Goal: Task Accomplishment & Management: Complete application form

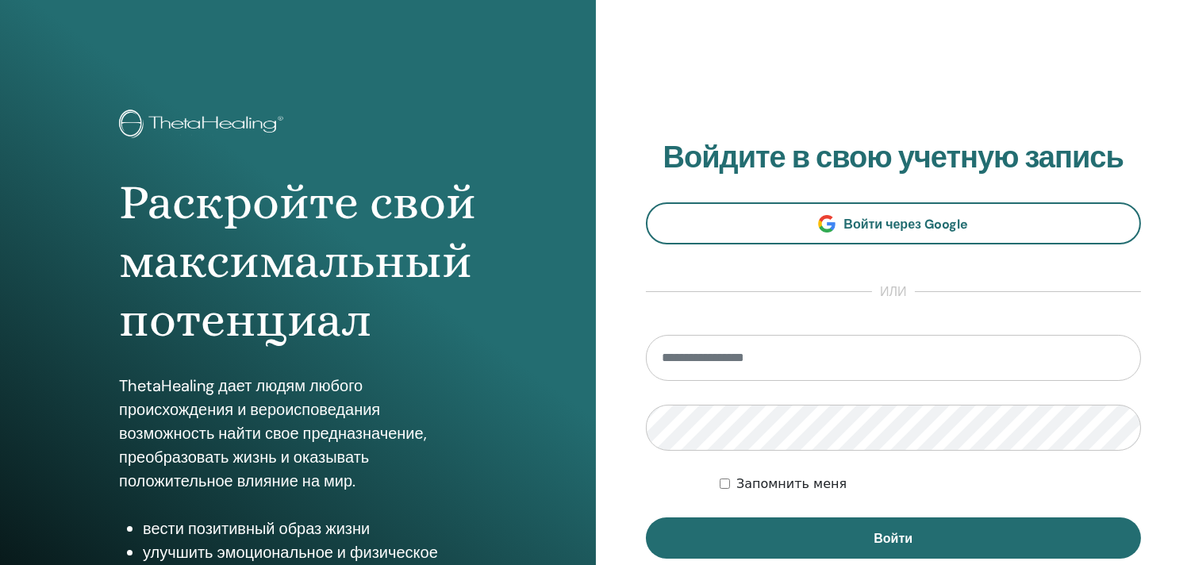
type input "**********"
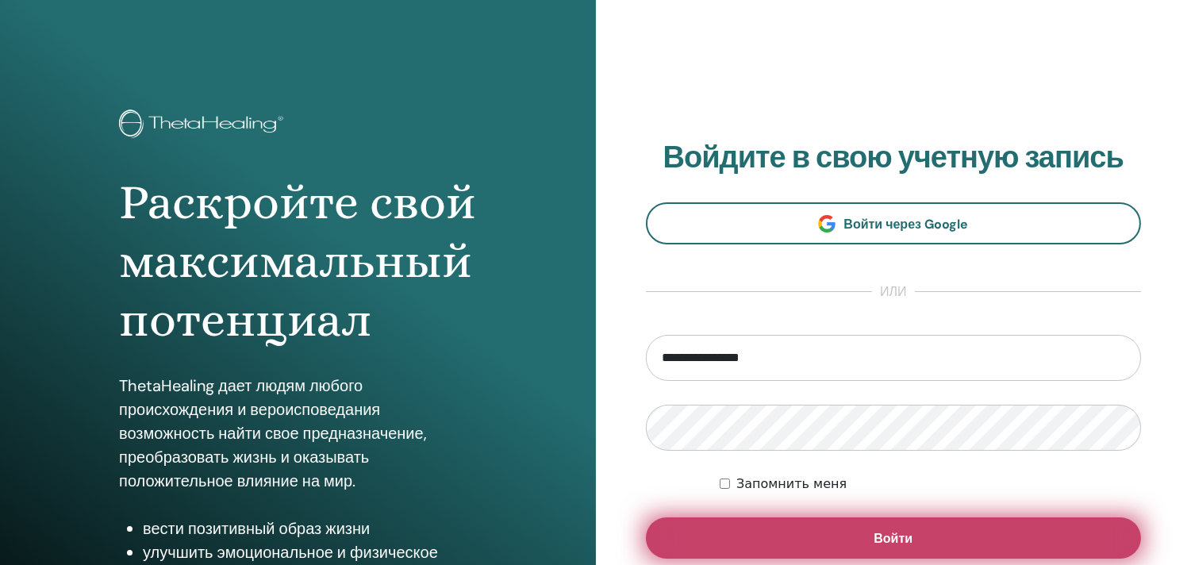
drag, startPoint x: 811, startPoint y: 489, endPoint x: 868, endPoint y: 529, distance: 69.4
drag, startPoint x: 868, startPoint y: 529, endPoint x: 826, endPoint y: 533, distance: 41.4
click at [826, 533] on button "Войти" at bounding box center [894, 538] width 496 height 41
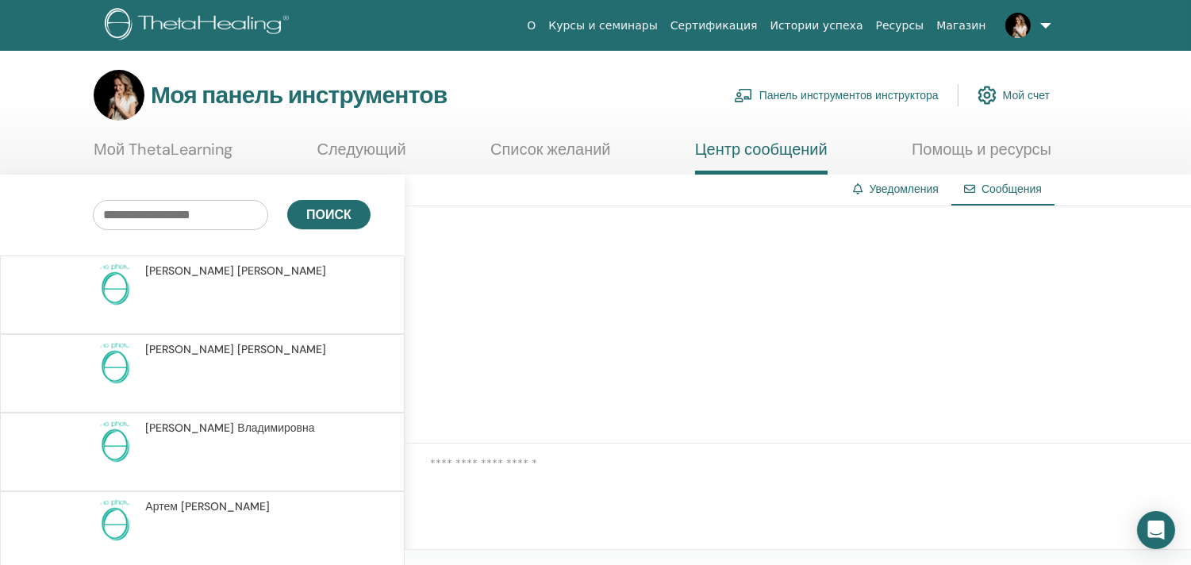
click at [892, 96] on font "Панель инструментов инструктора" at bounding box center [849, 96] width 179 height 14
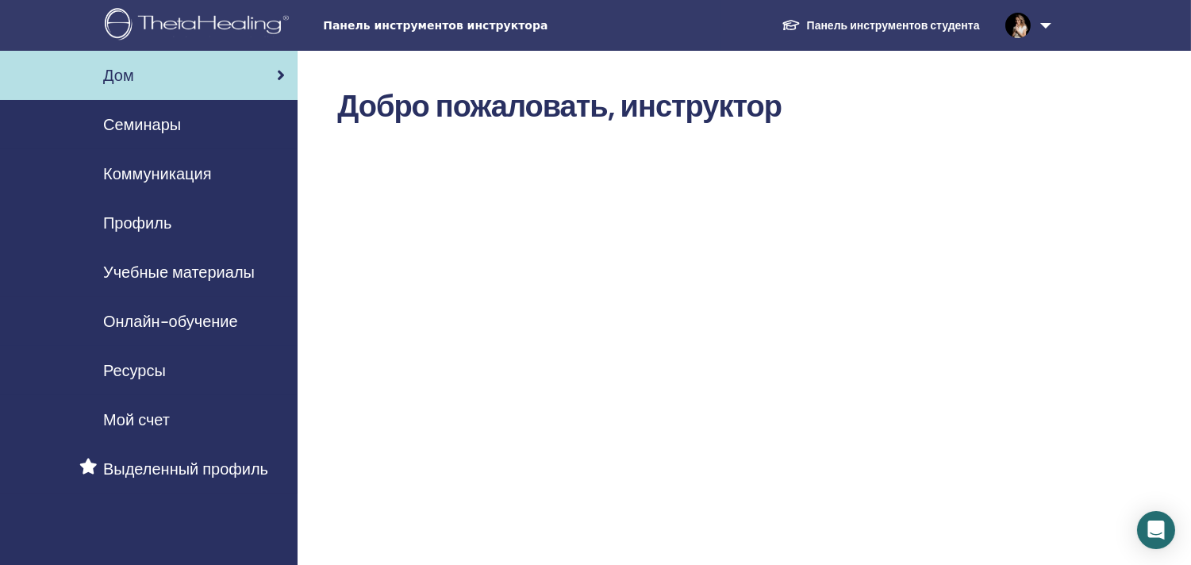
click at [135, 125] on font "Семинары" at bounding box center [142, 124] width 78 height 21
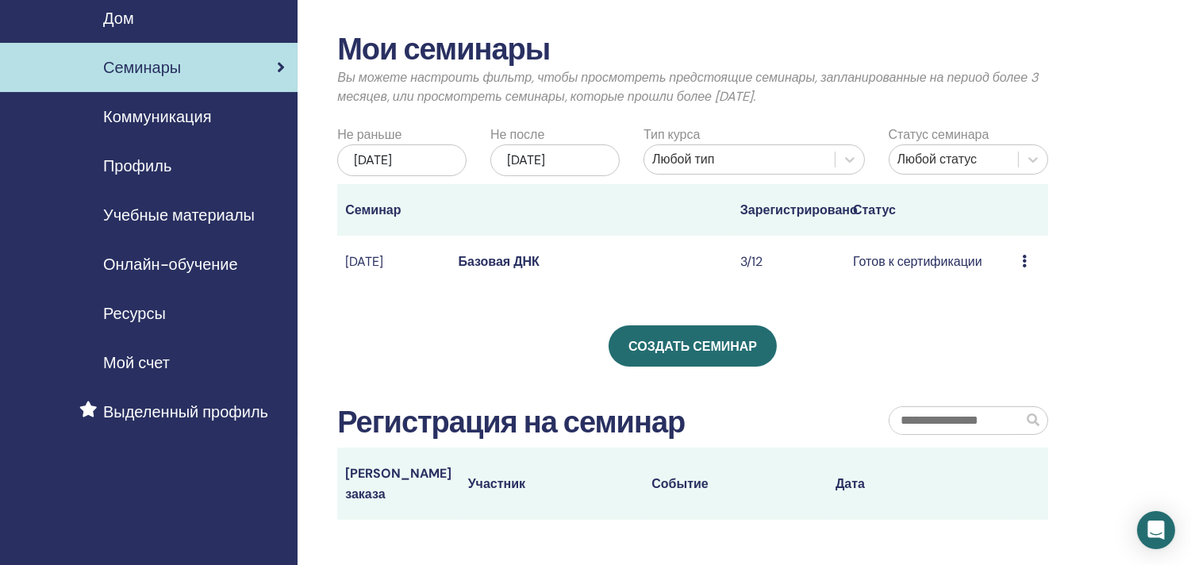
scroll to position [88, 0]
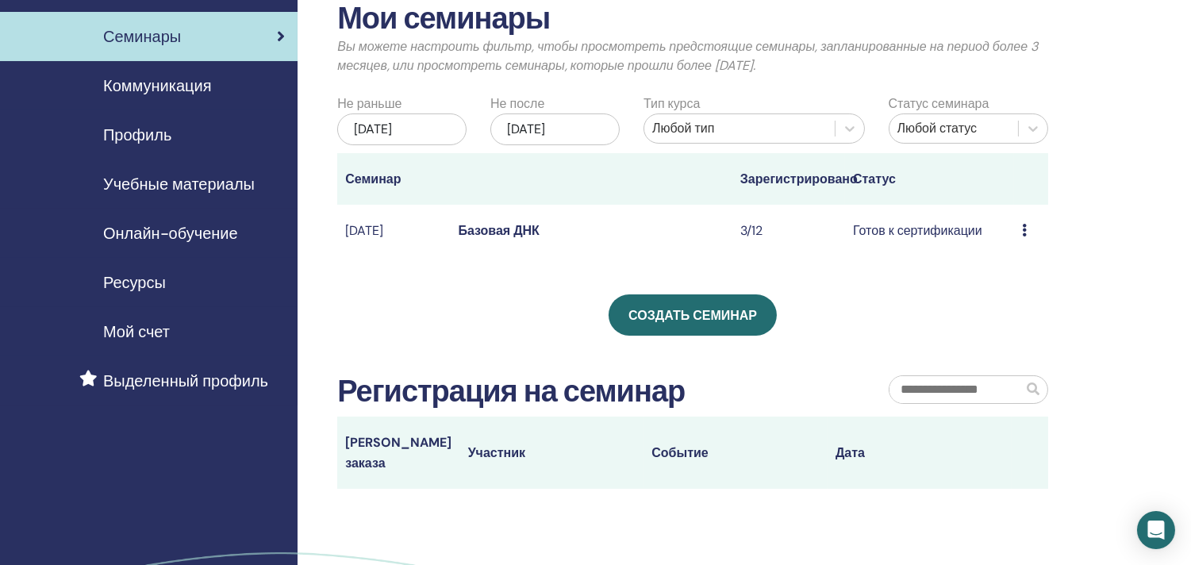
click at [1022, 237] on icon at bounding box center [1024, 230] width 5 height 13
click at [1013, 306] on font "Участники" at bounding box center [1011, 306] width 60 height 17
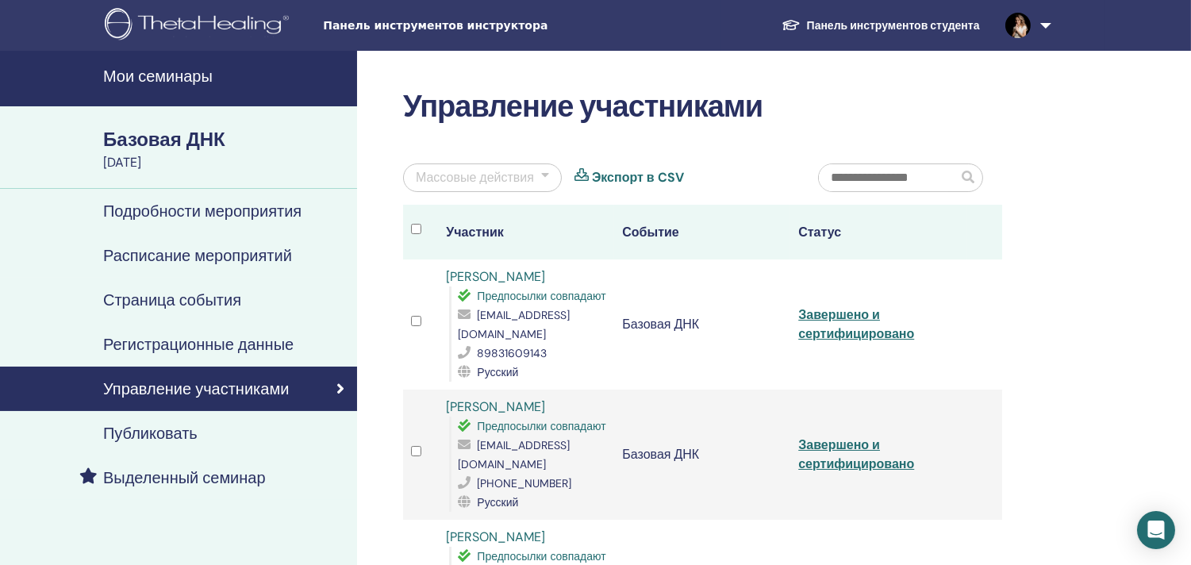
click at [552, 178] on div "Массовые действия" at bounding box center [482, 178] width 159 height 29
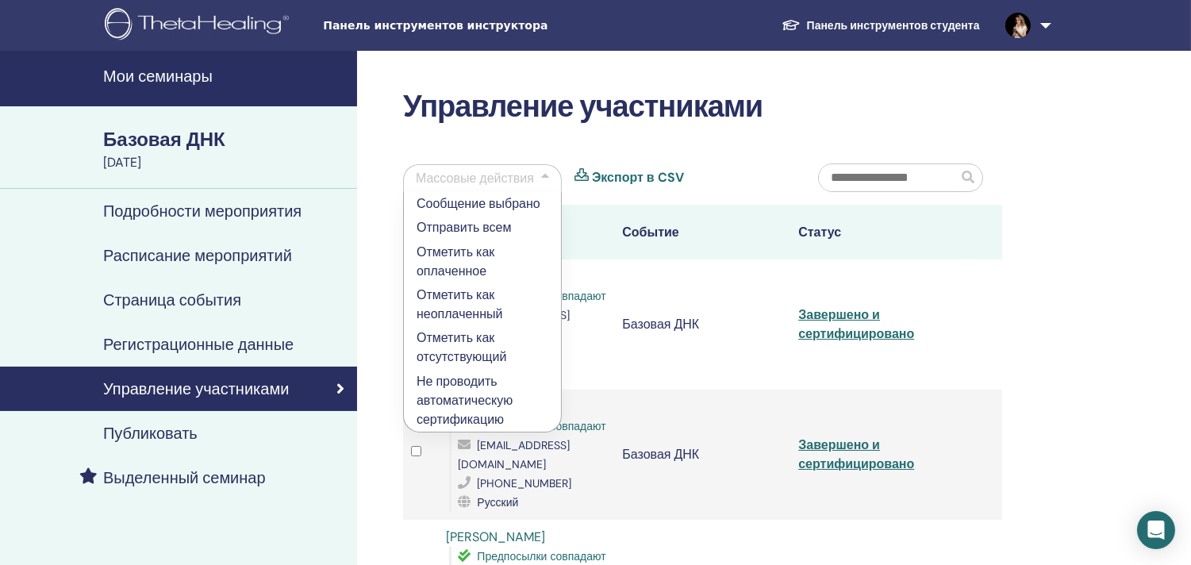
click at [749, 172] on div "Массовые действия Сообщение выбрано Отправить всем Отметить как оплаченное Отме…" at bounding box center [598, 184] width 415 height 41
click at [111, 140] on font "Базовая ДНК" at bounding box center [164, 139] width 122 height 25
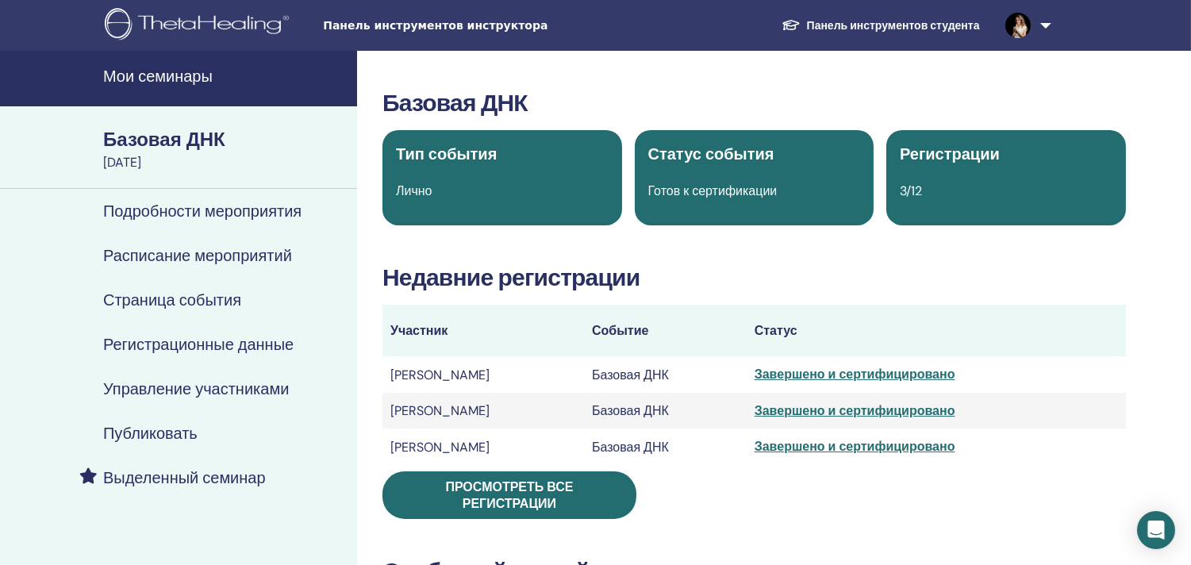
click at [151, 66] on font "Мои семинары" at bounding box center [158, 76] width 110 height 21
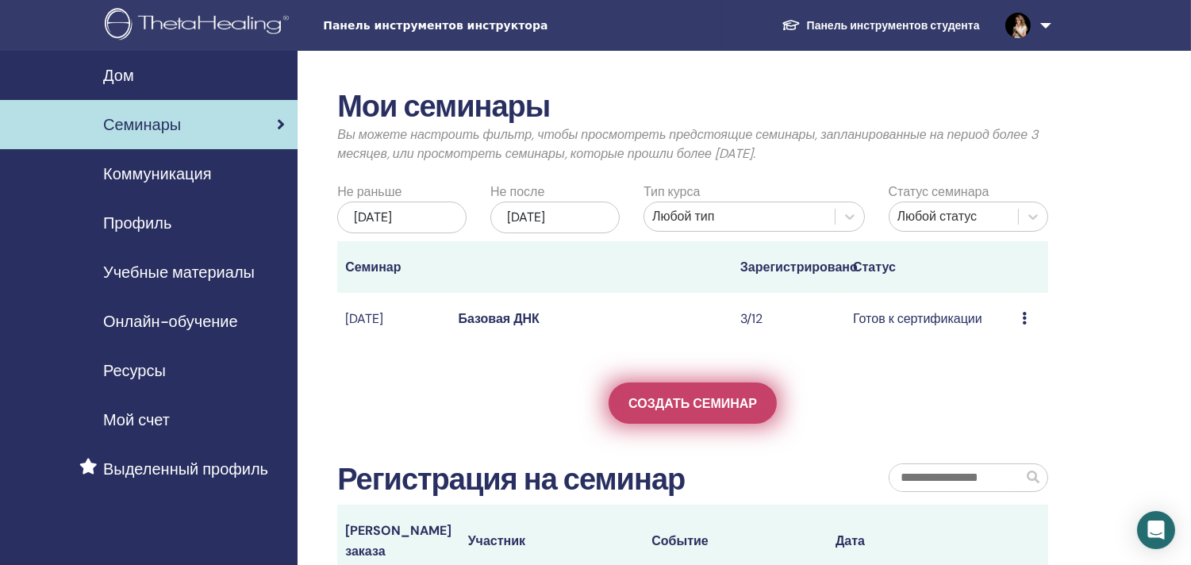
click at [717, 412] on font "Создать семинар" at bounding box center [693, 403] width 129 height 17
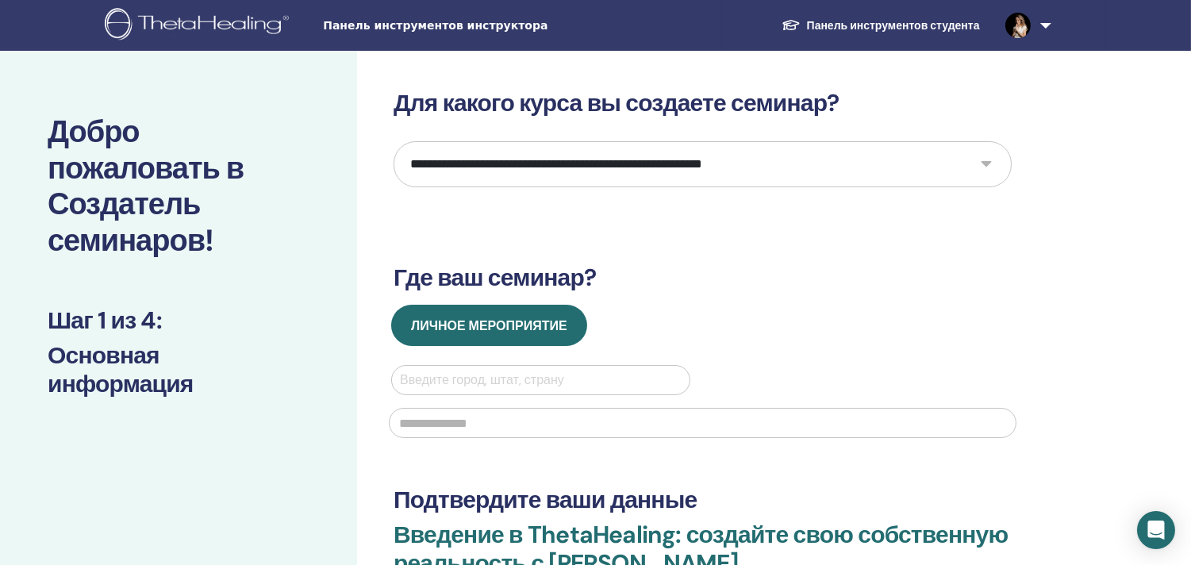
click at [656, 163] on select "**********" at bounding box center [703, 164] width 618 height 46
select select "*"
click at [394, 141] on select "**********" at bounding box center [703, 164] width 618 height 46
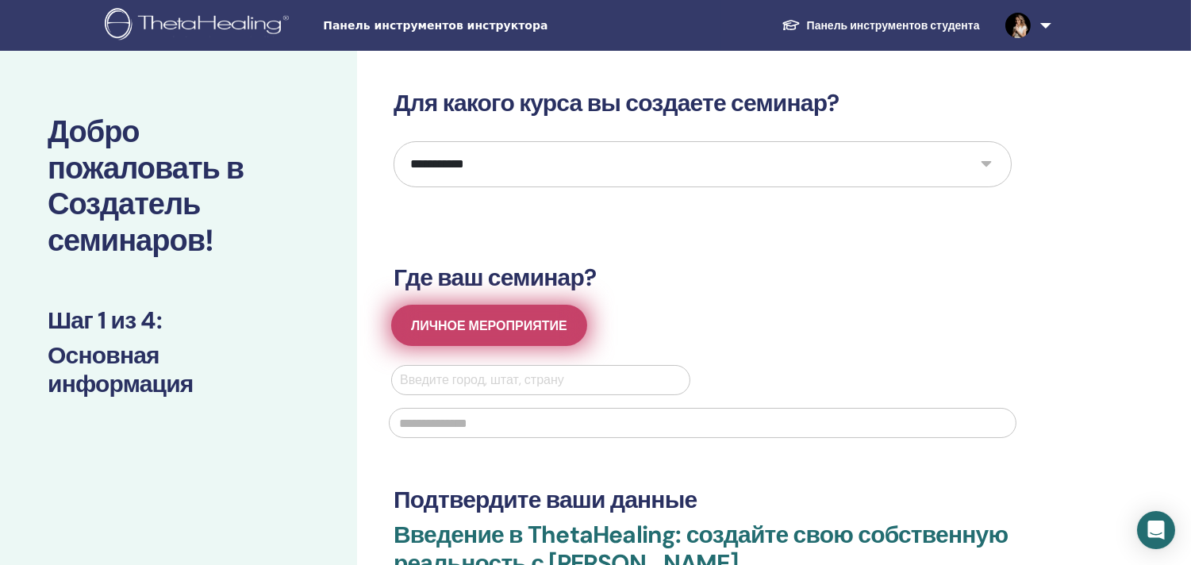
click at [494, 327] on font "Личное мероприятие" at bounding box center [489, 325] width 156 height 17
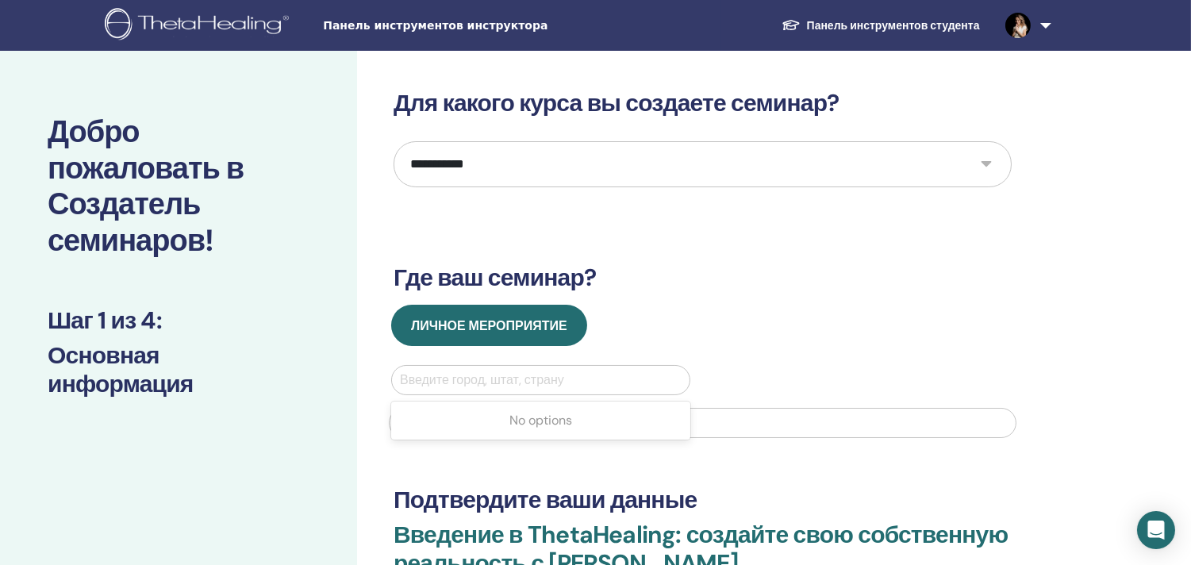
click at [480, 375] on div at bounding box center [541, 380] width 282 height 22
type input "**********"
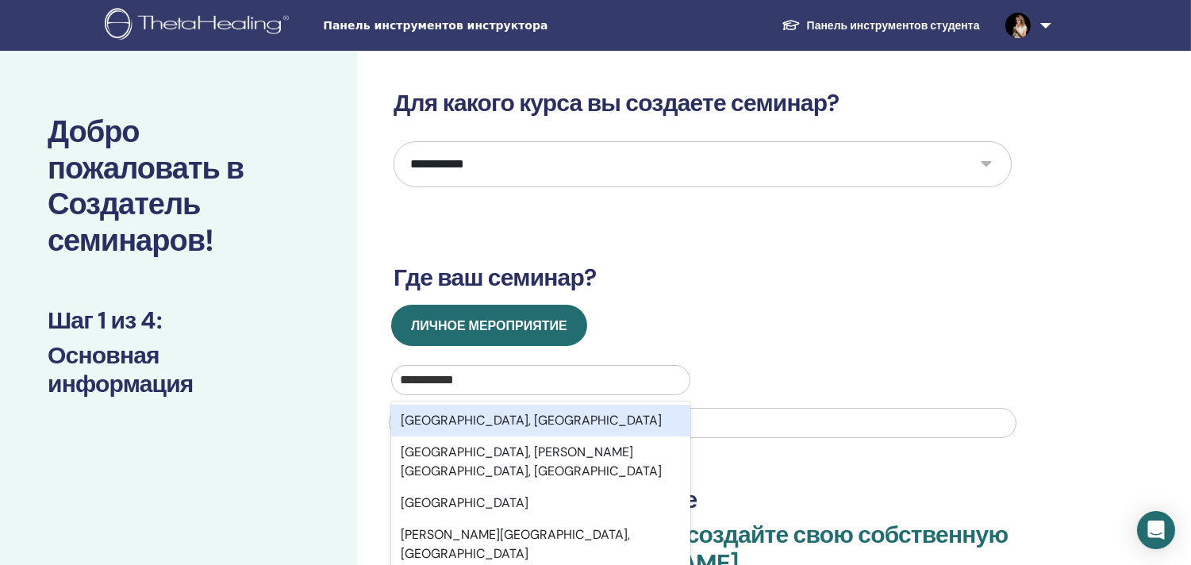
click at [482, 419] on font "Новосибирск, Новосибирская область" at bounding box center [531, 420] width 261 height 17
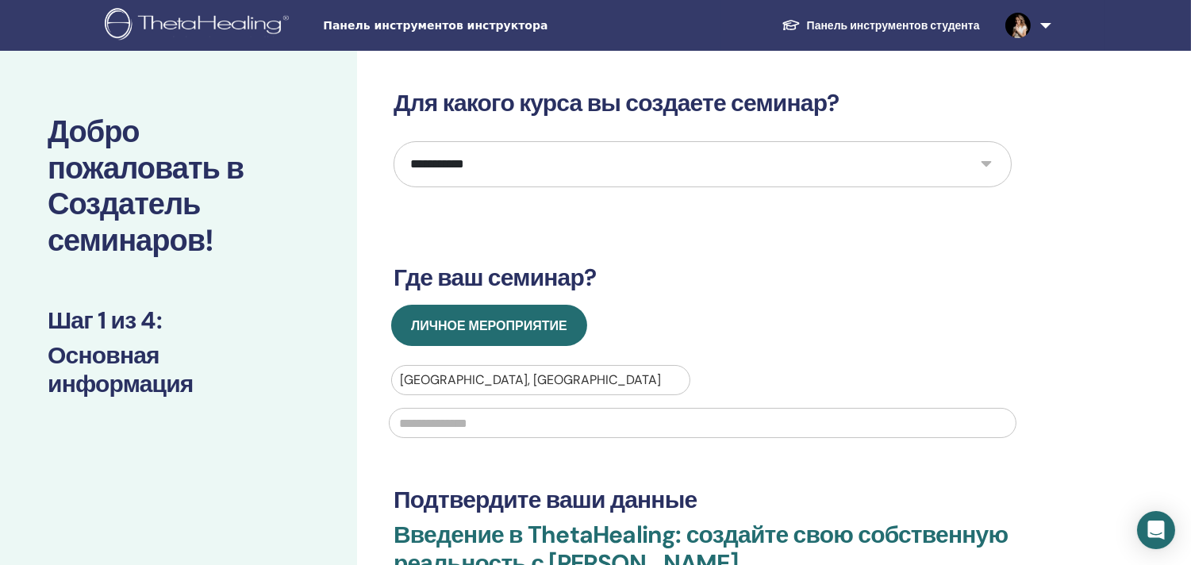
click at [464, 421] on input "text" at bounding box center [703, 423] width 628 height 30
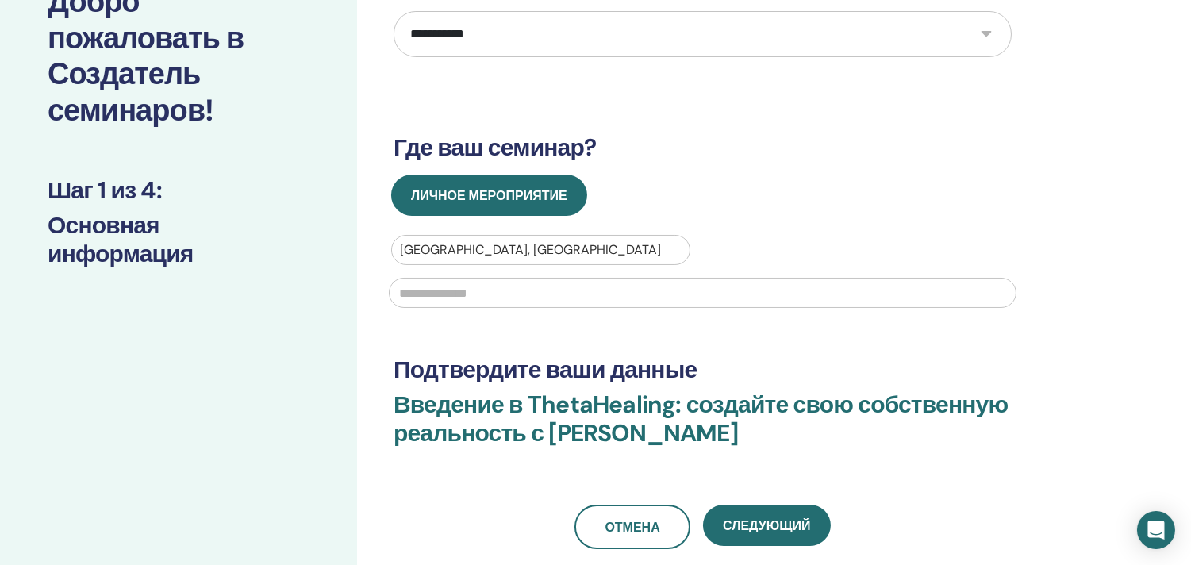
scroll to position [176, 0]
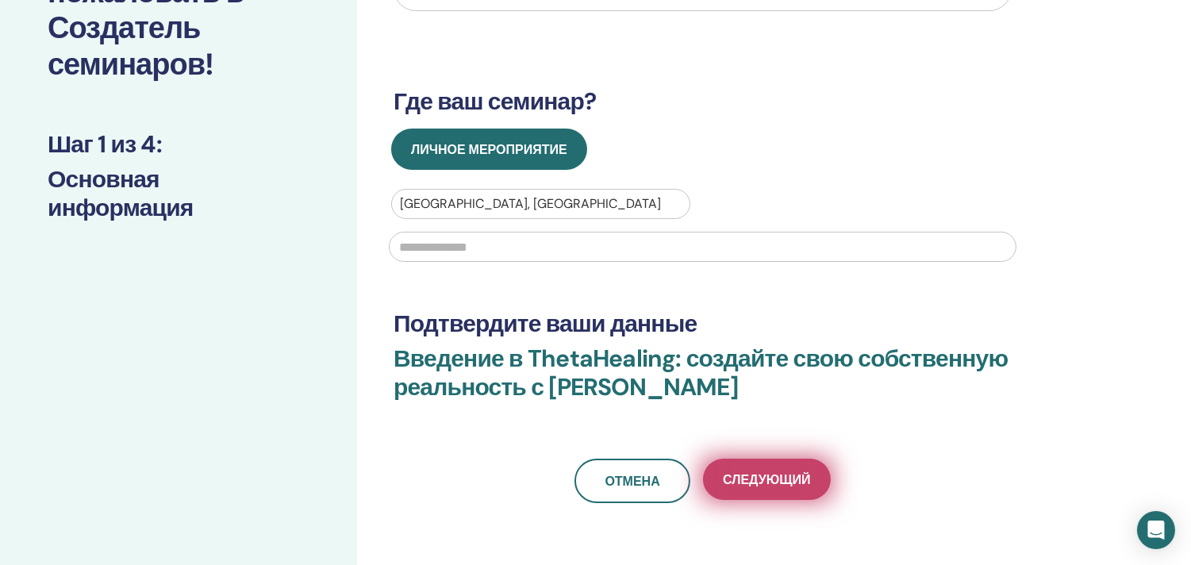
click at [778, 478] on font "Следующий" at bounding box center [766, 479] width 87 height 17
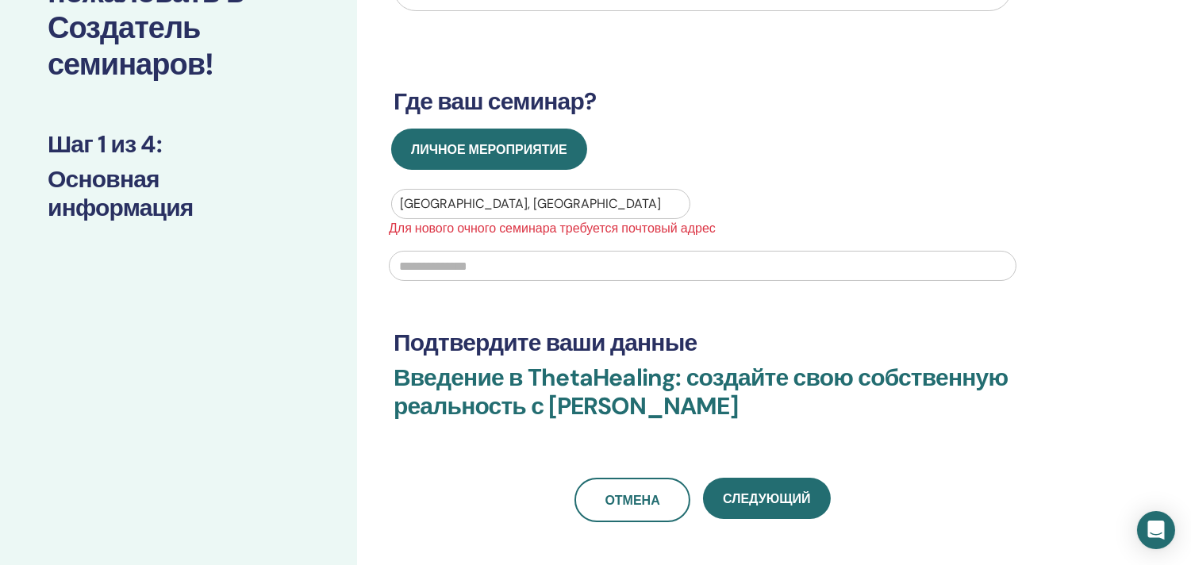
click at [448, 267] on input "text" at bounding box center [703, 266] width 628 height 30
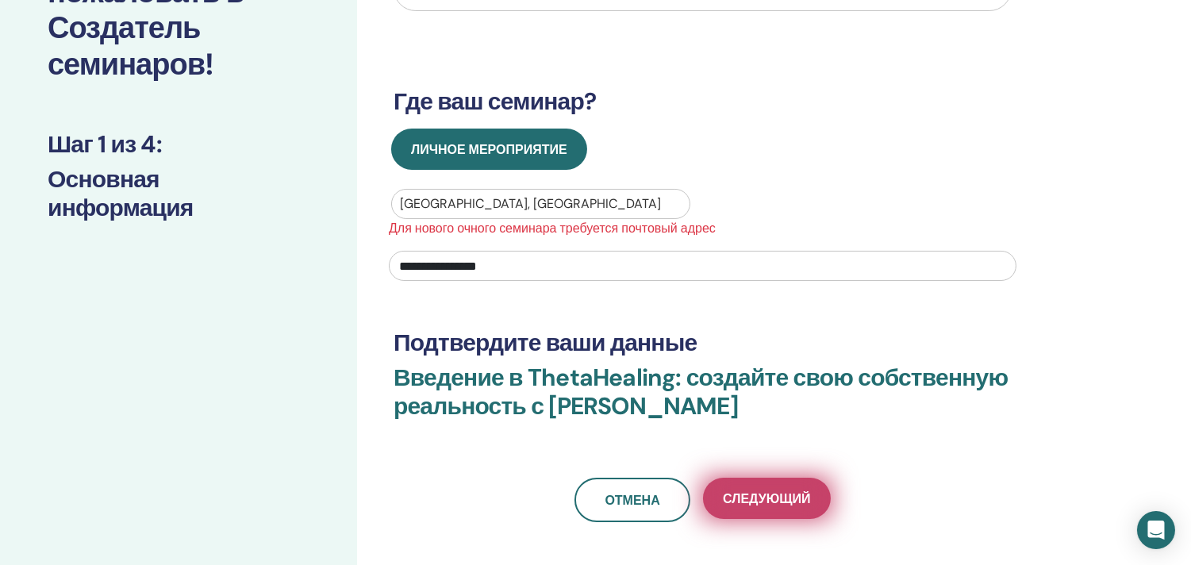
type input "**********"
click at [772, 487] on button "Следующий" at bounding box center [766, 498] width 127 height 41
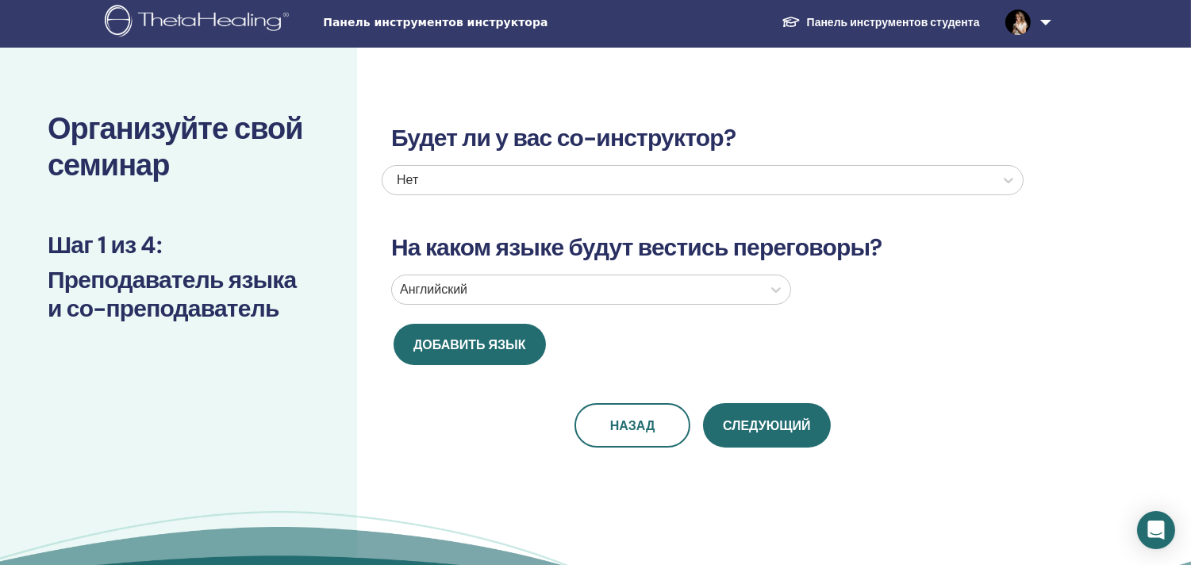
scroll to position [0, 0]
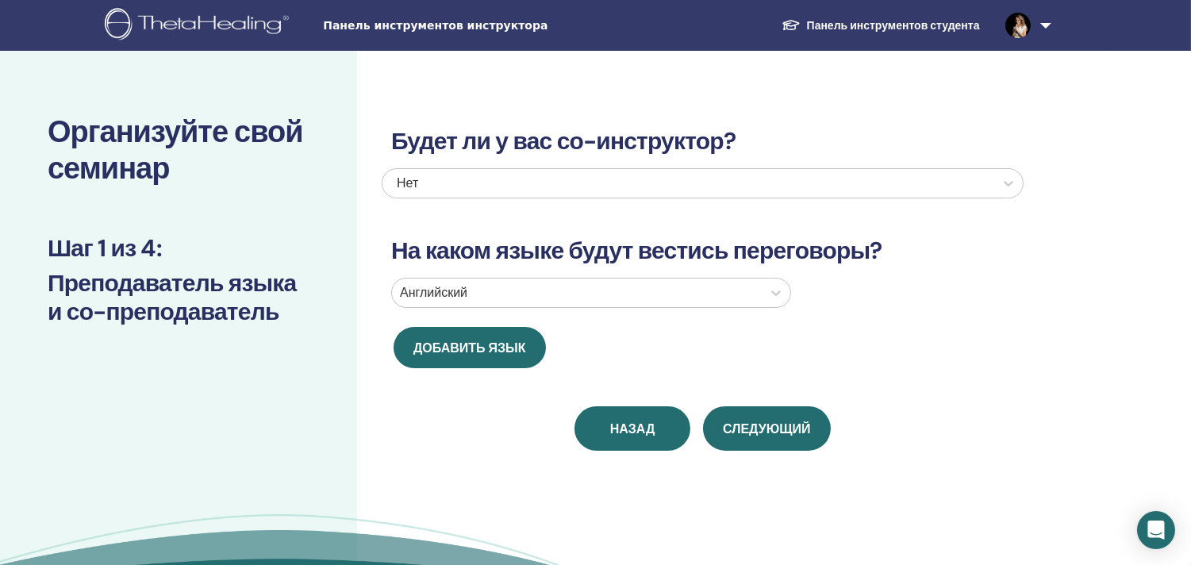
click at [641, 424] on font "Назад" at bounding box center [632, 429] width 45 height 17
select select "*"
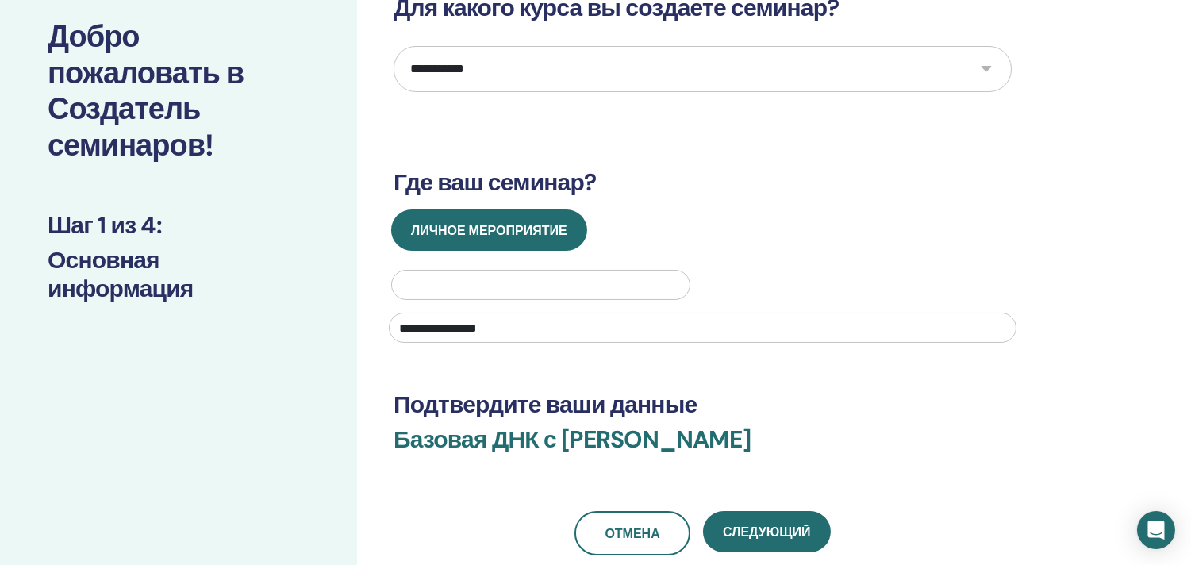
scroll to position [88, 0]
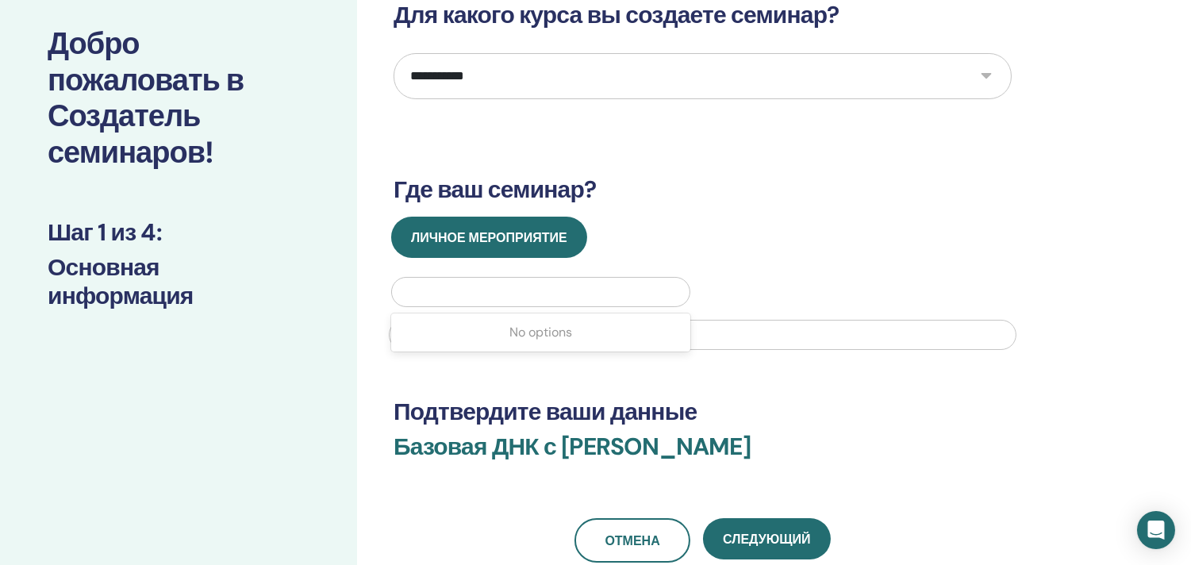
click at [479, 287] on div at bounding box center [541, 292] width 282 height 22
type input "******"
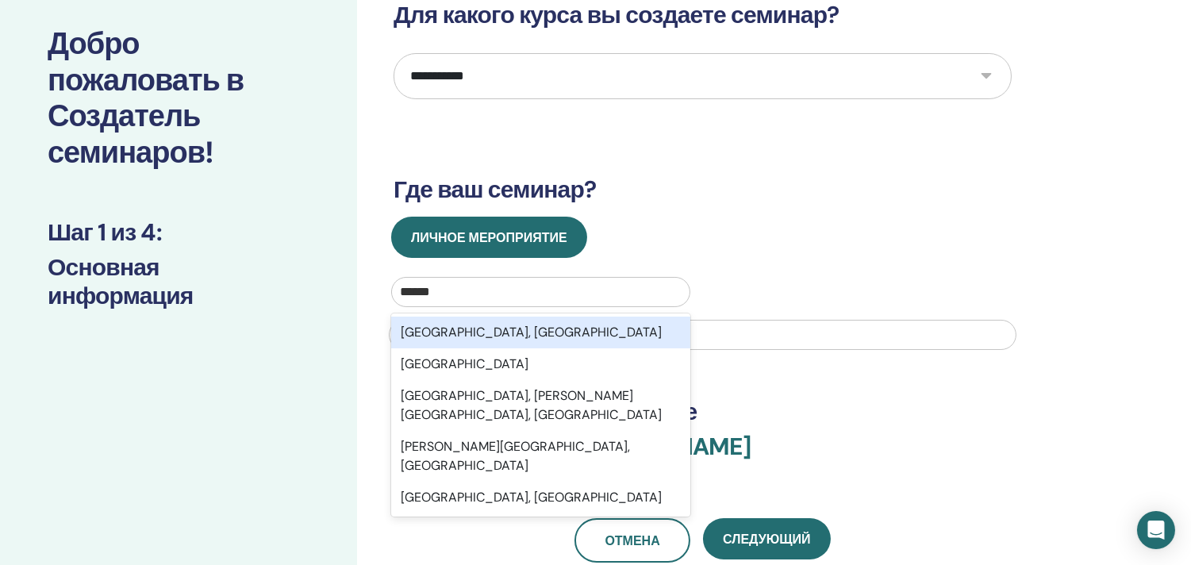
click at [454, 333] on font "Новосибирск, Новосибирская область" at bounding box center [531, 332] width 261 height 17
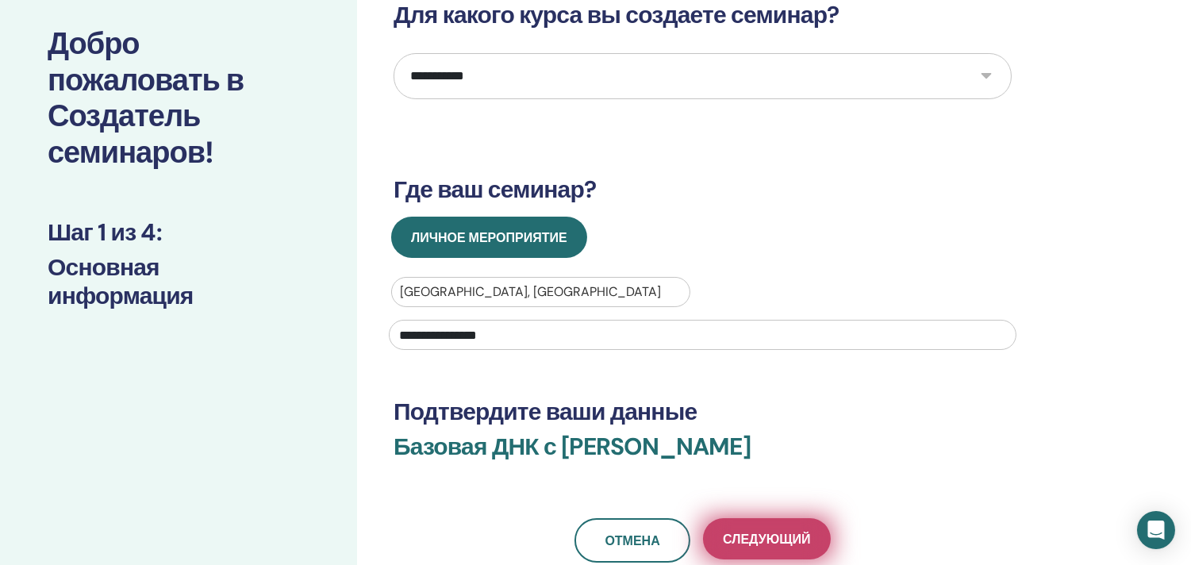
click at [775, 541] on font "Следующий" at bounding box center [766, 539] width 87 height 17
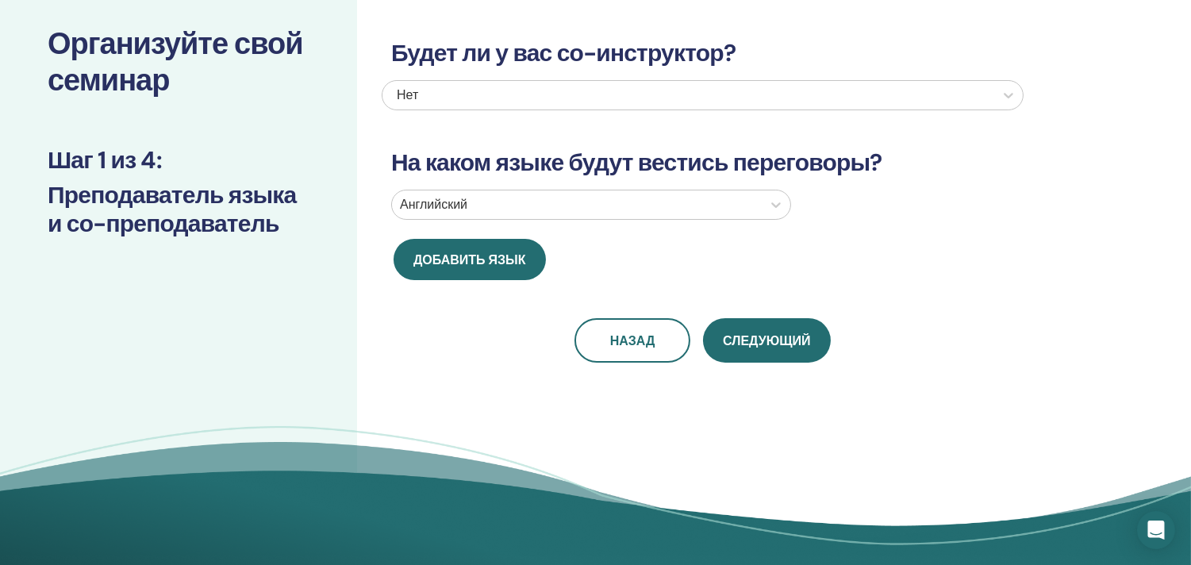
click at [447, 206] on div at bounding box center [577, 205] width 354 height 22
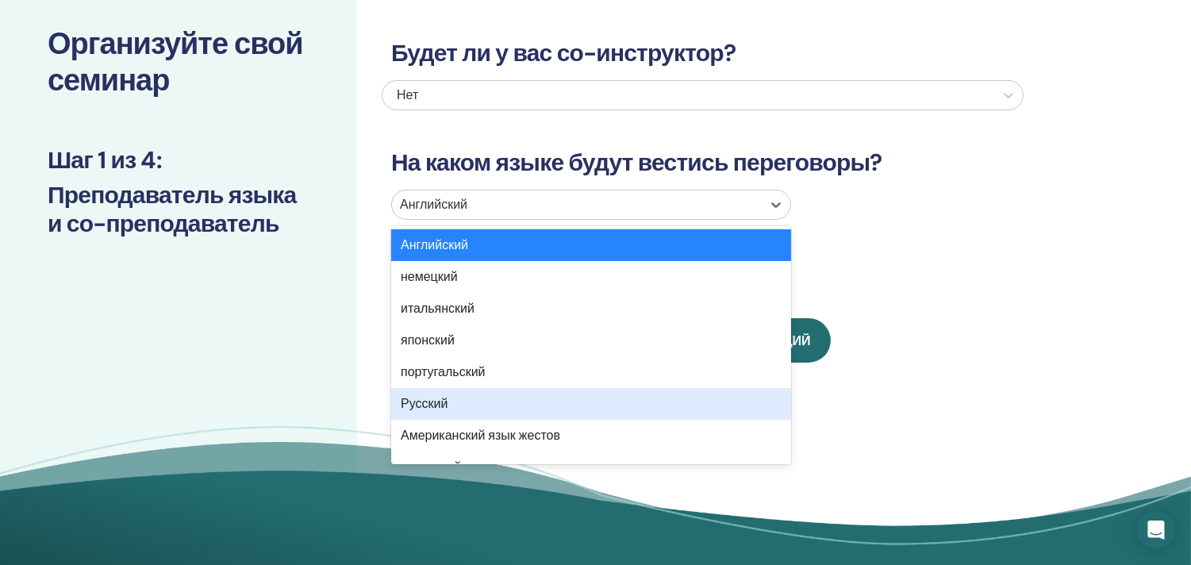
click at [424, 406] on font "Русский" at bounding box center [424, 403] width 47 height 17
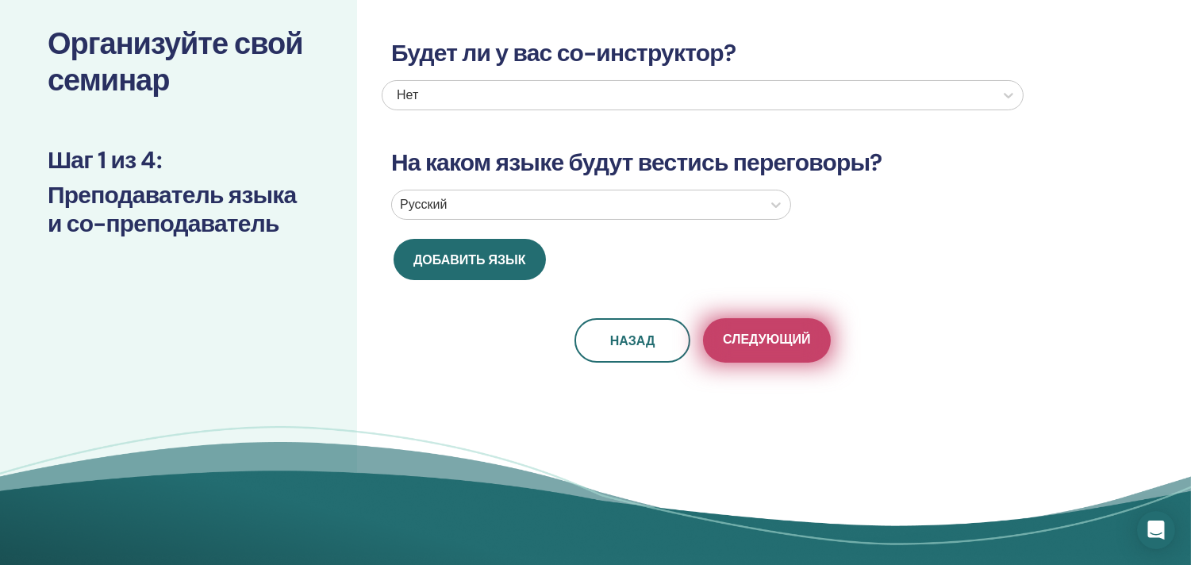
click at [776, 344] on font "Следующий" at bounding box center [766, 339] width 87 height 17
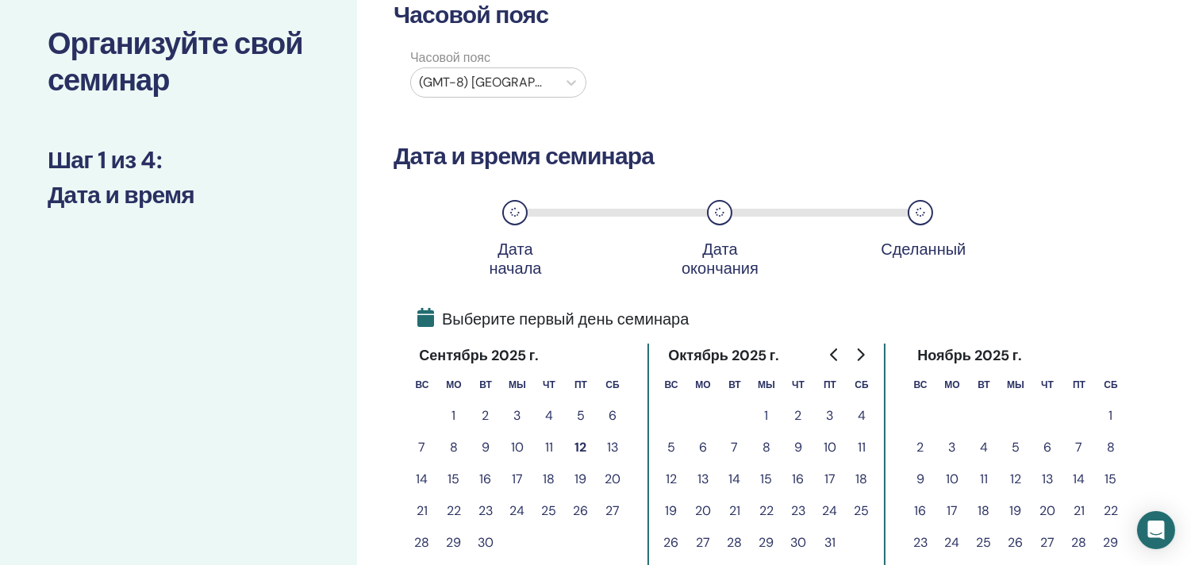
click at [583, 441] on font "12" at bounding box center [581, 447] width 12 height 17
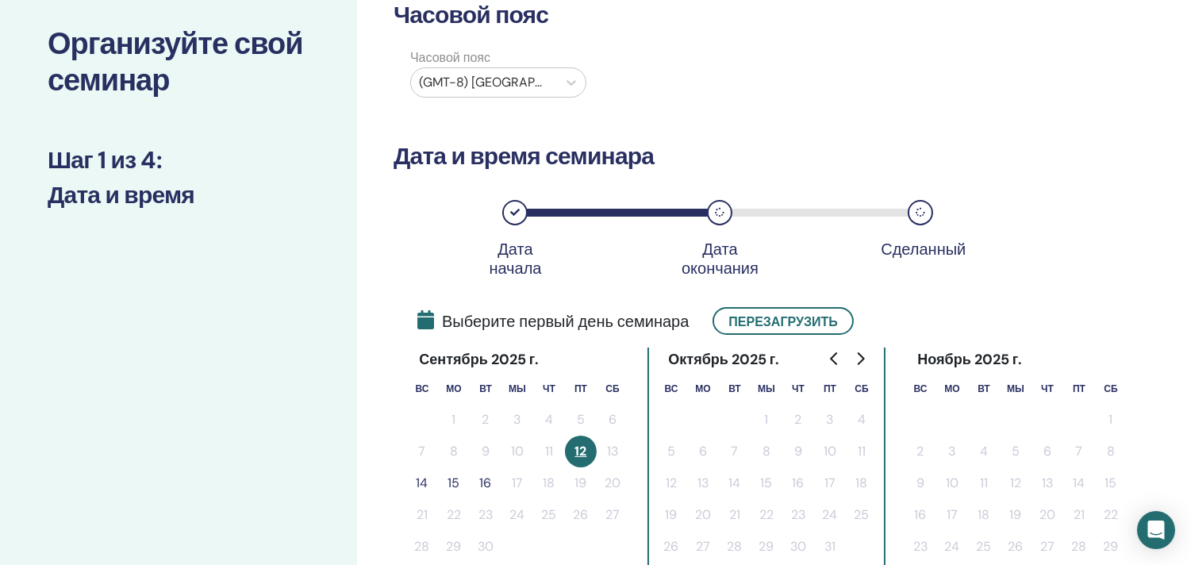
click at [454, 479] on font "15" at bounding box center [454, 483] width 12 height 17
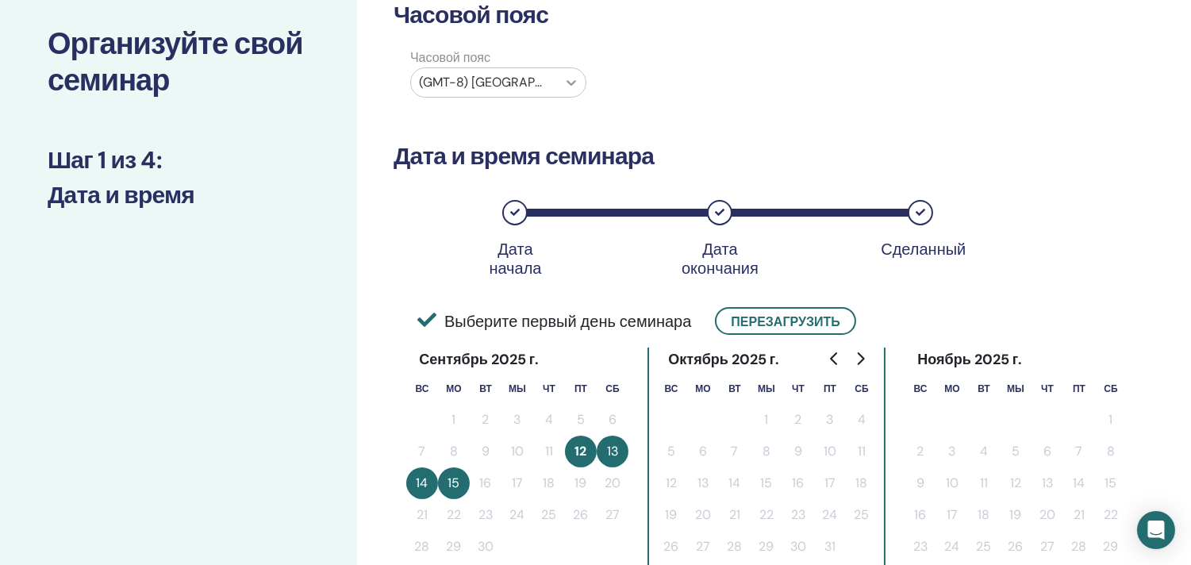
click at [573, 80] on icon at bounding box center [572, 83] width 16 height 16
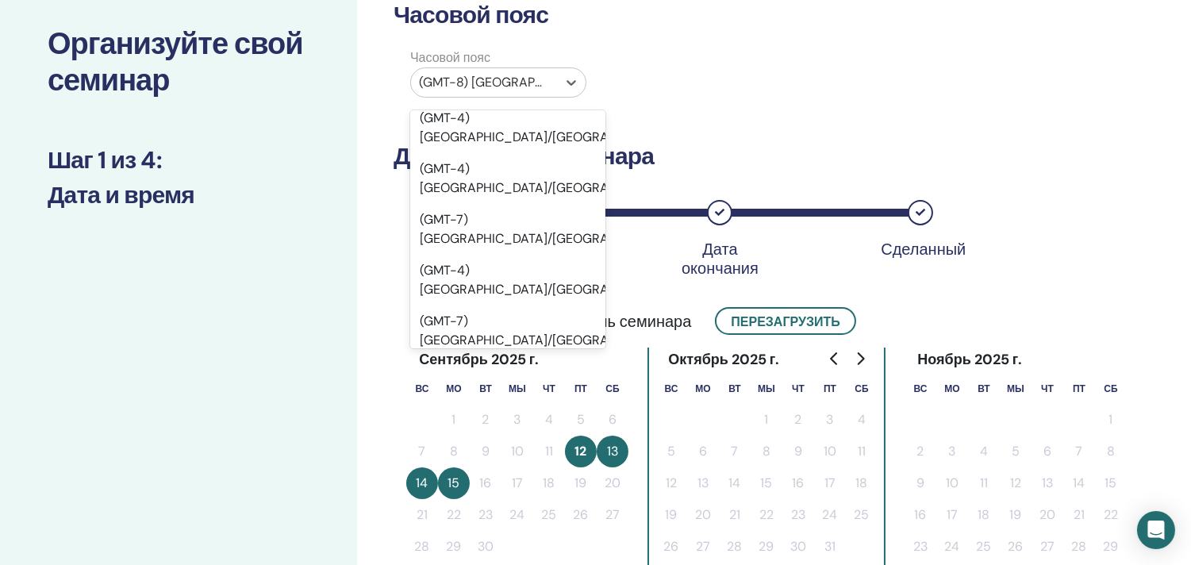
scroll to position [13351, 0]
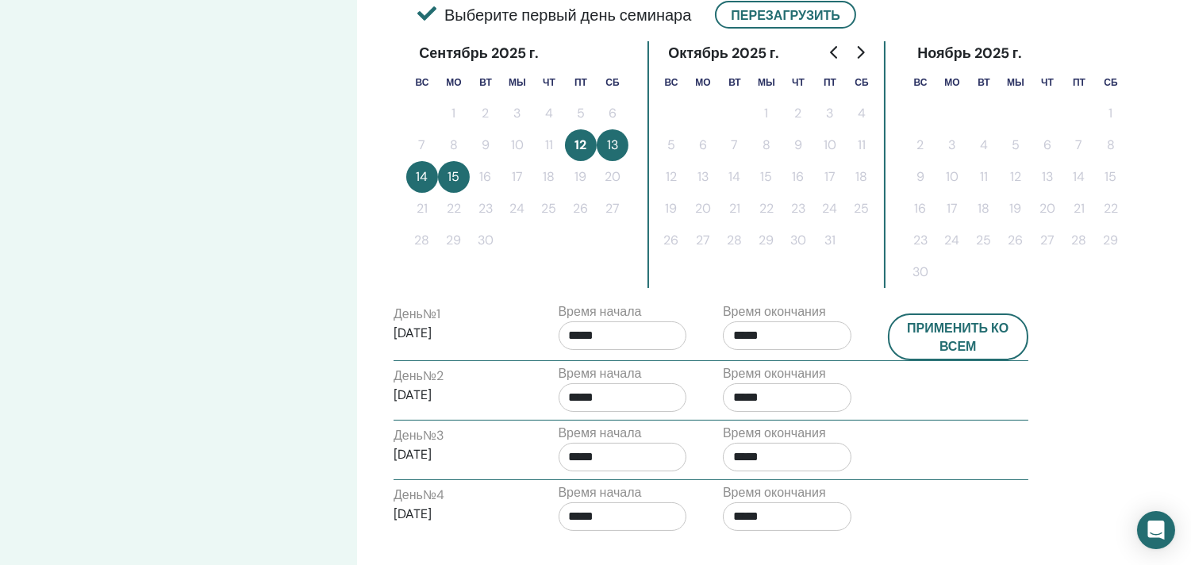
scroll to position [441, 0]
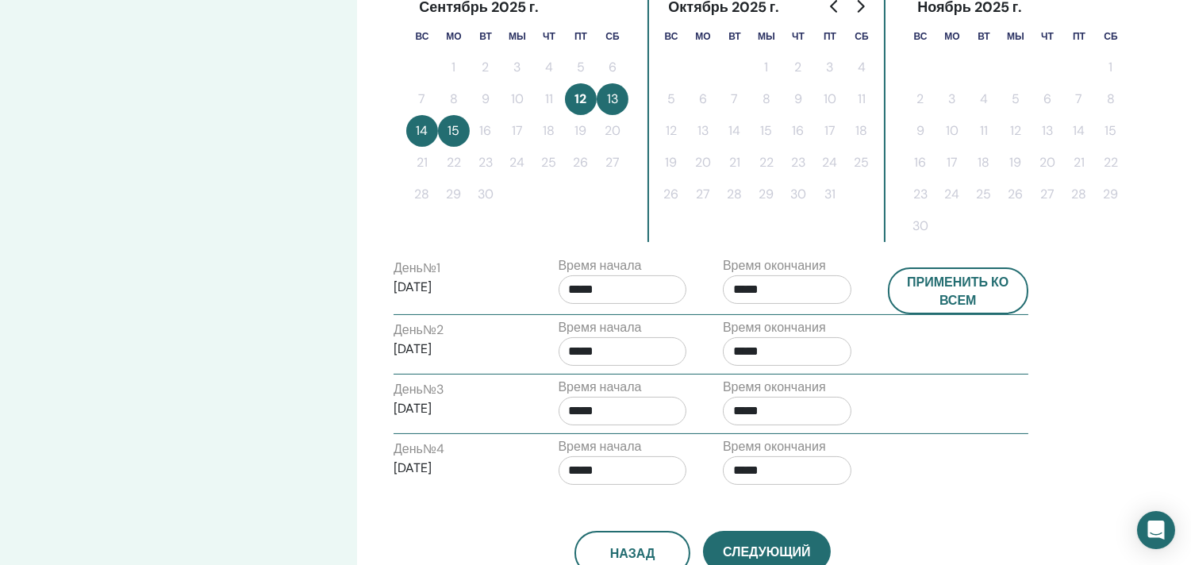
click at [456, 132] on font "15" at bounding box center [454, 130] width 12 height 17
click at [615, 90] on font "13" at bounding box center [612, 98] width 11 height 17
click at [391, 193] on div "Часовой пояс Часовой пояс (GMT+7) Азия/Новосибирск Дата и время семинара Дата н…" at bounding box center [754, 203] width 795 height 1187
click at [775, 545] on font "Следующий" at bounding box center [766, 552] width 87 height 17
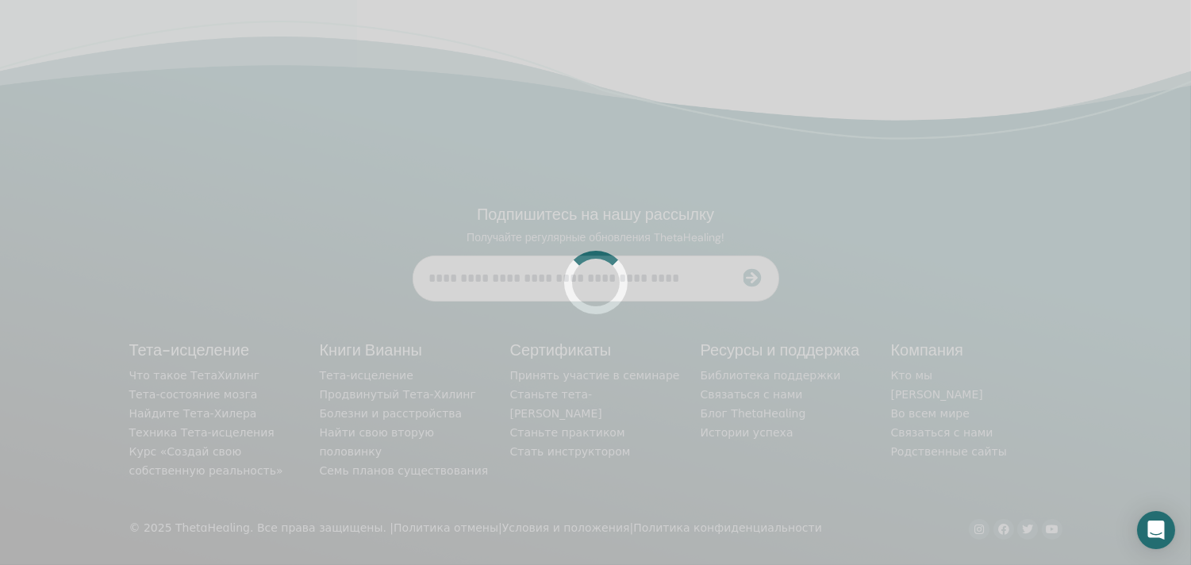
scroll to position [398, 0]
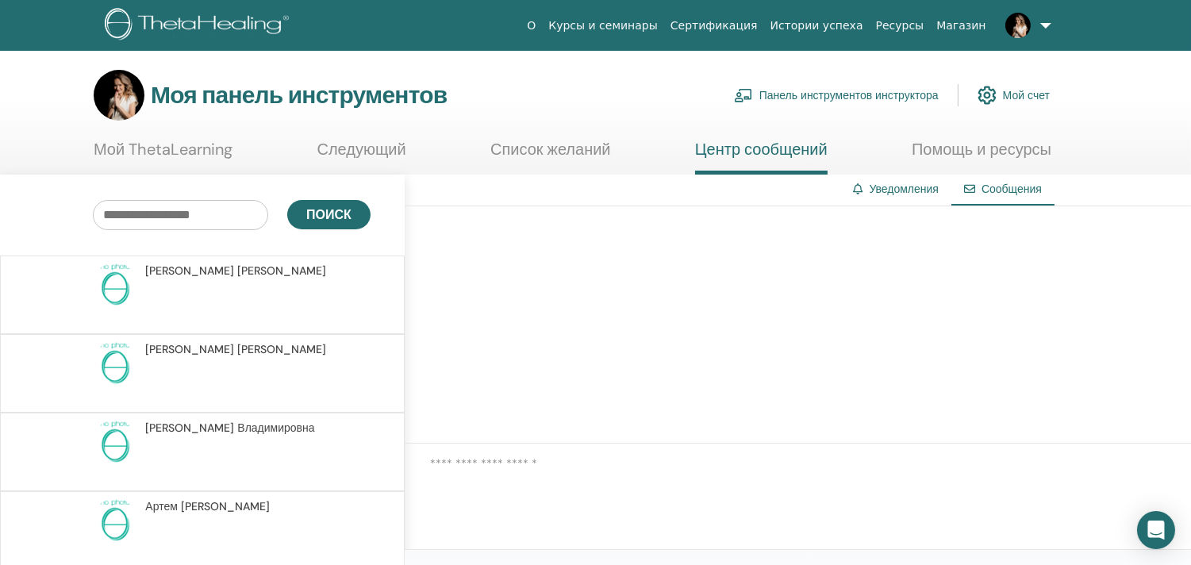
click at [882, 95] on font "Панель инструментов инструктора" at bounding box center [849, 96] width 179 height 14
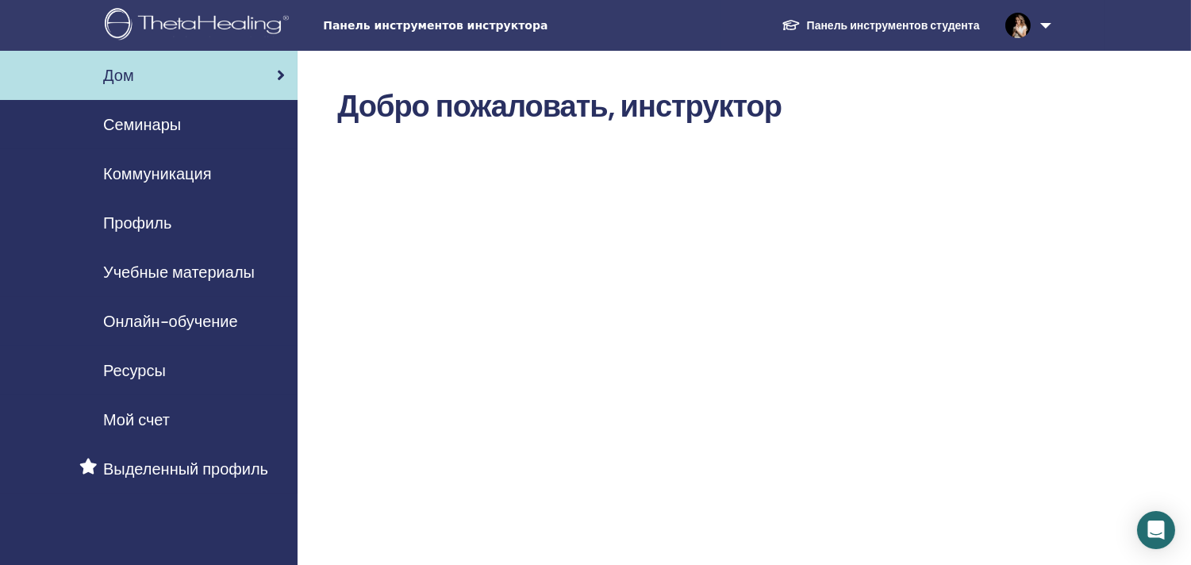
click at [167, 124] on font "Семинары" at bounding box center [142, 124] width 78 height 21
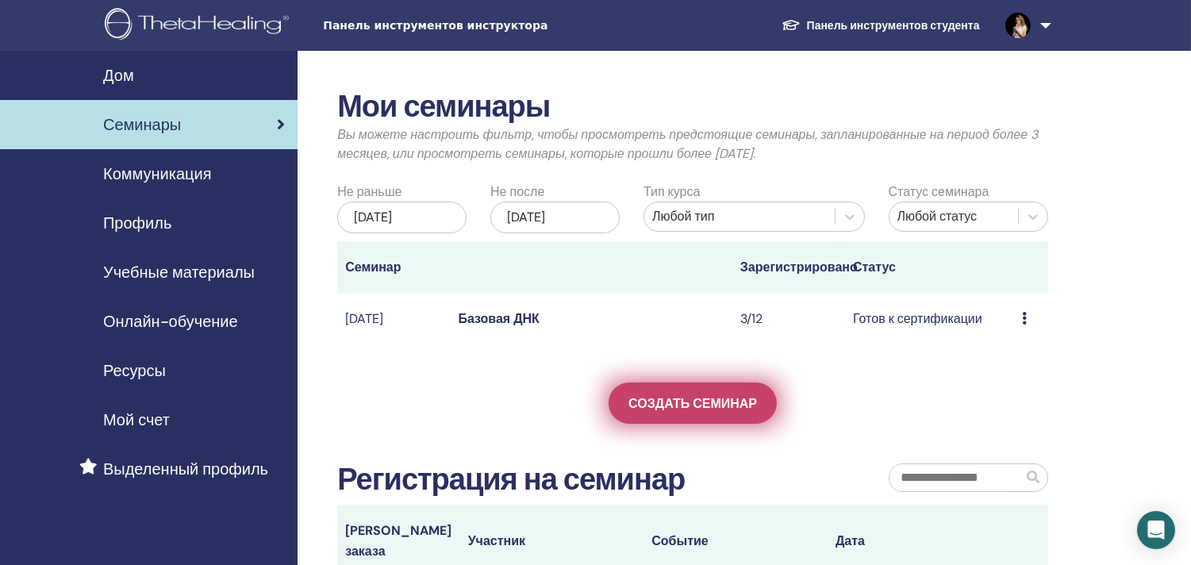
click at [706, 412] on font "Создать семинар" at bounding box center [693, 403] width 129 height 17
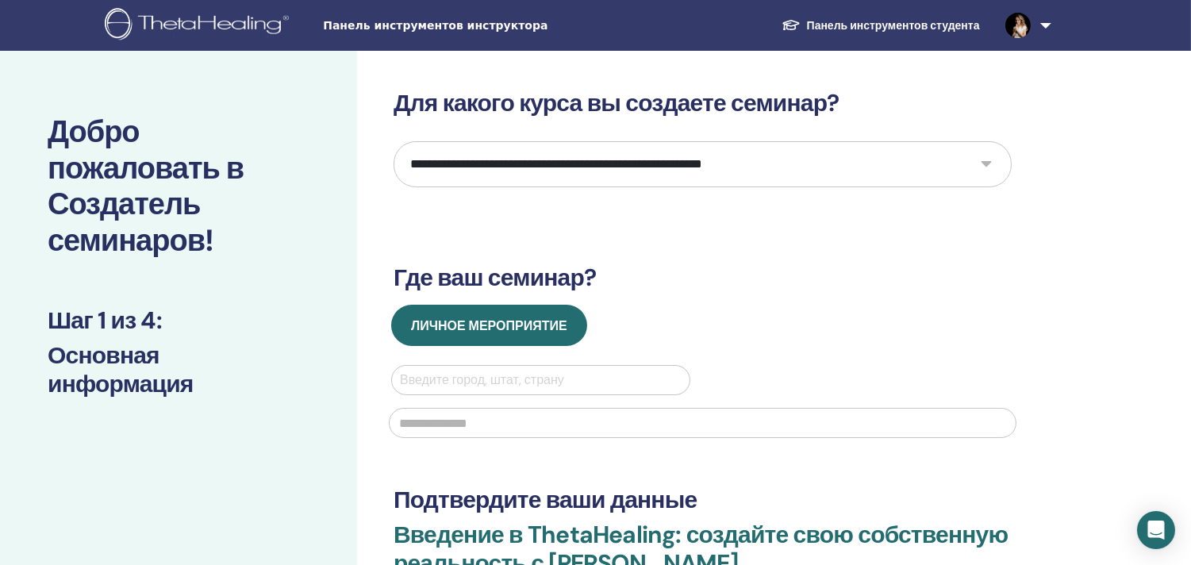
click at [633, 173] on select "**********" at bounding box center [703, 164] width 618 height 46
select select "*"
click at [394, 141] on select "**********" at bounding box center [703, 164] width 618 height 46
click at [464, 382] on div at bounding box center [541, 380] width 282 height 22
type input "******"
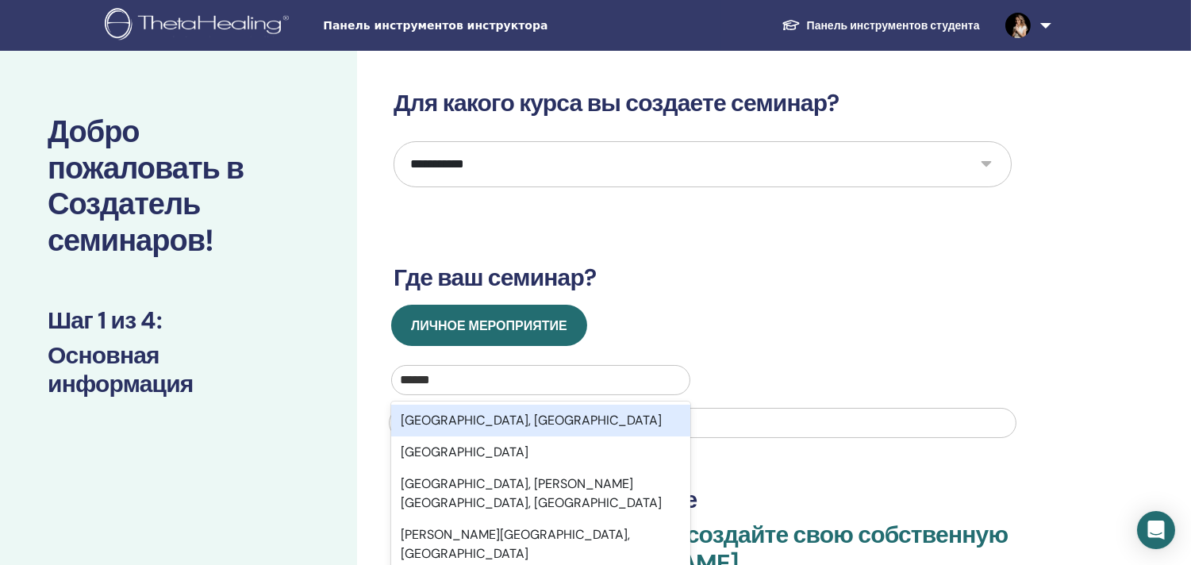
click at [470, 422] on font "[GEOGRAPHIC_DATA], [GEOGRAPHIC_DATA]" at bounding box center [531, 420] width 261 height 17
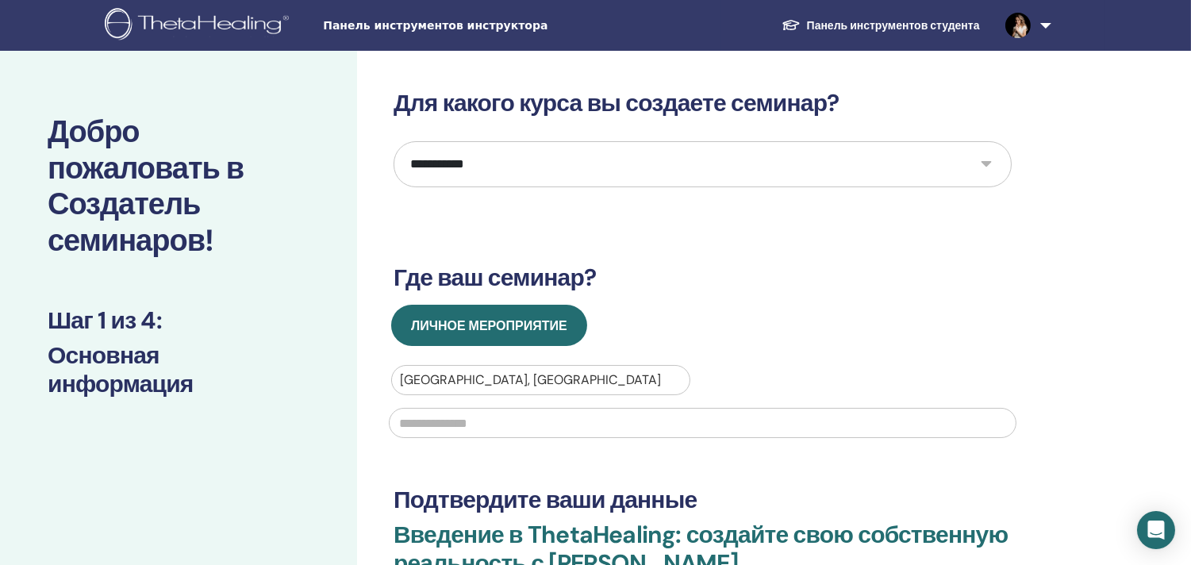
click at [470, 422] on input "text" at bounding box center [703, 423] width 628 height 30
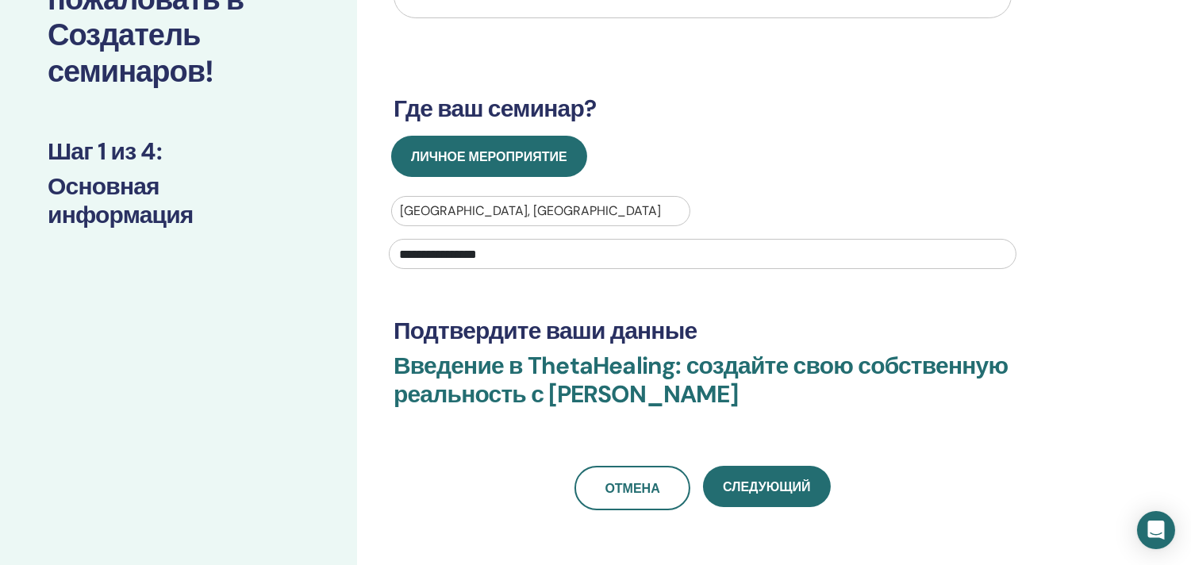
scroll to position [176, 0]
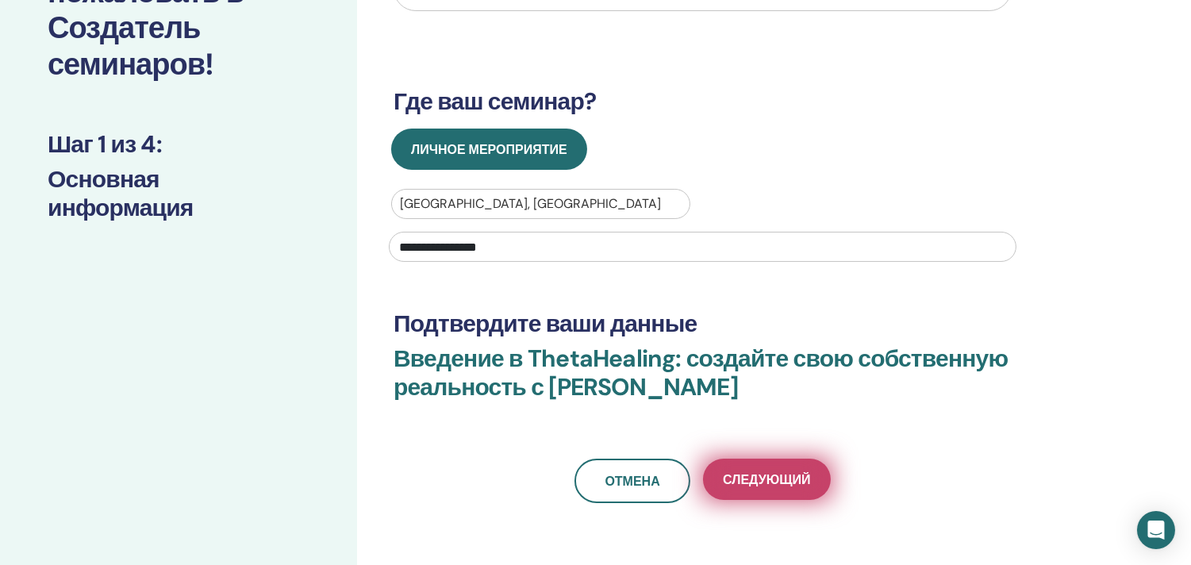
type input "**********"
click at [765, 478] on font "Следующий" at bounding box center [766, 479] width 87 height 17
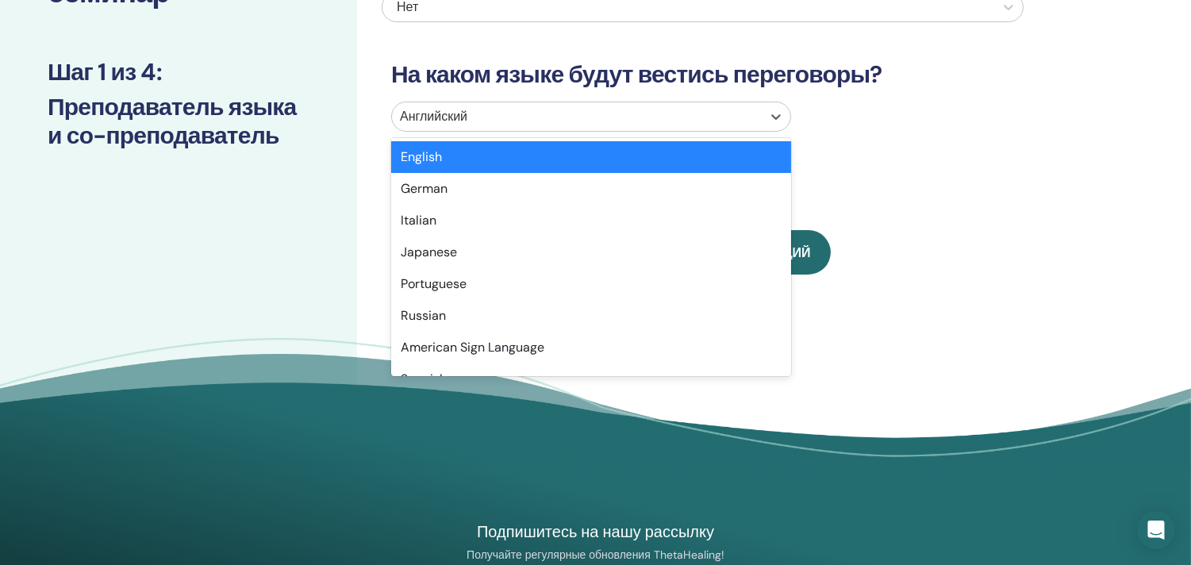
click at [495, 115] on div at bounding box center [577, 117] width 354 height 22
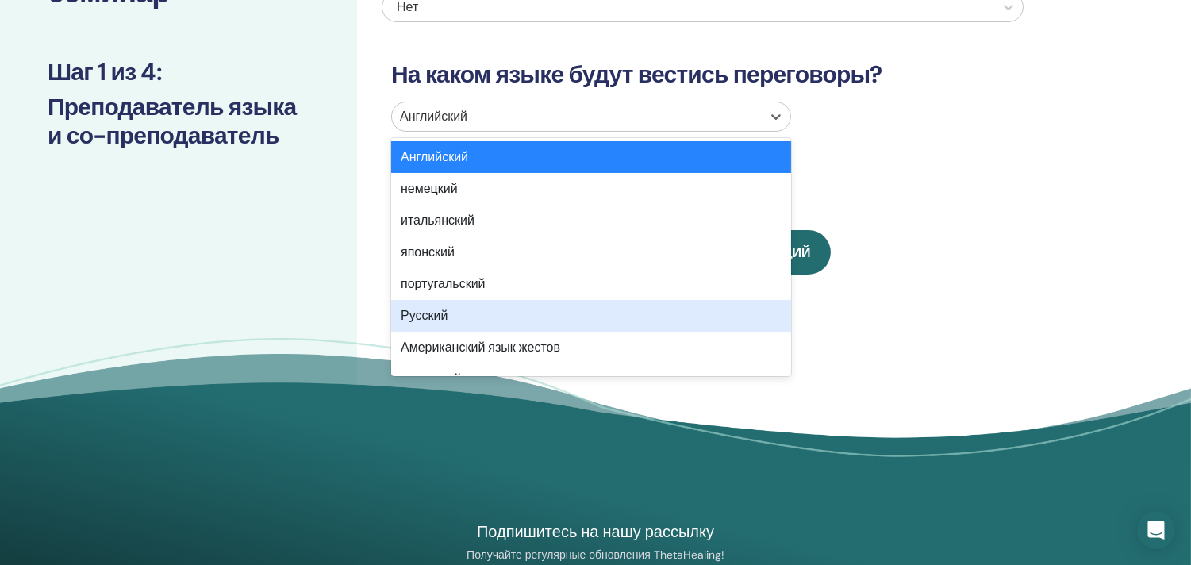
click at [437, 311] on font "Русский" at bounding box center [424, 315] width 47 height 17
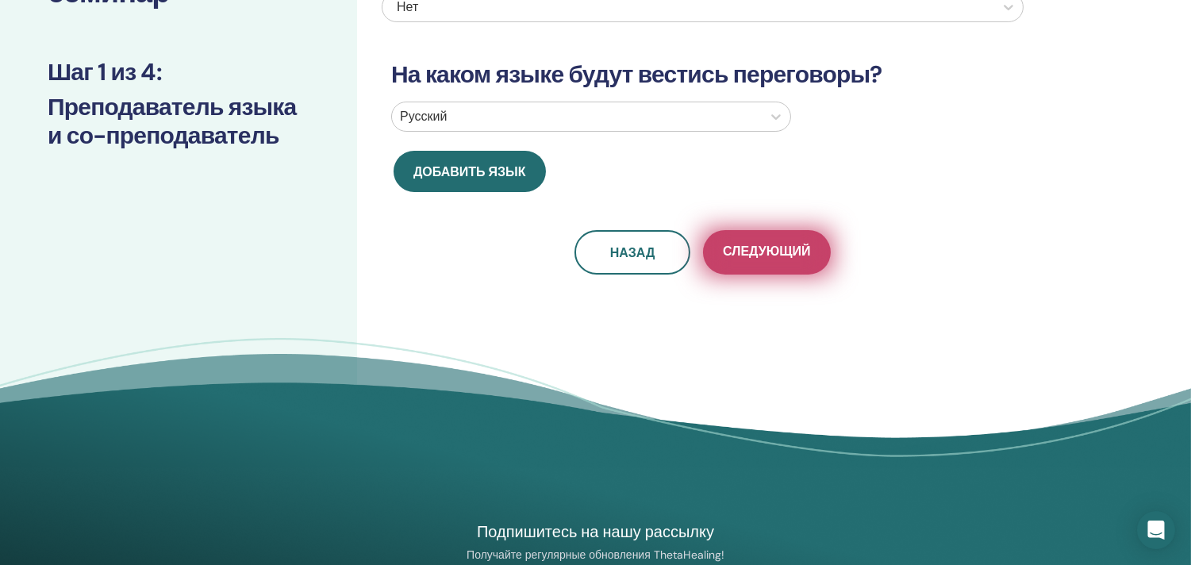
click at [770, 250] on font "Следующий" at bounding box center [766, 251] width 87 height 17
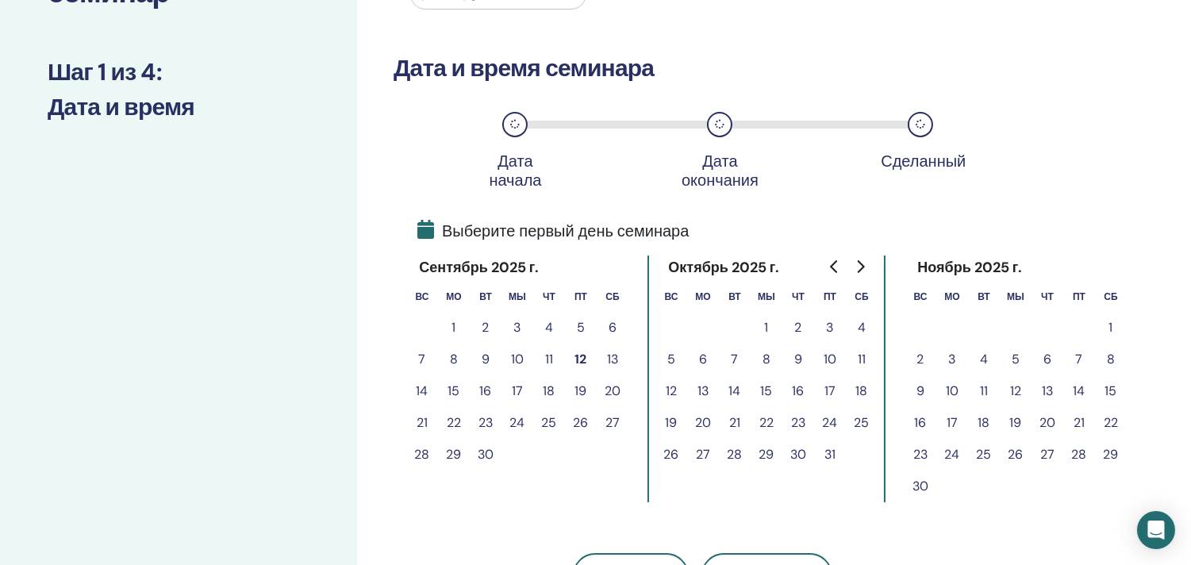
click at [612, 354] on font "13" at bounding box center [612, 359] width 11 height 17
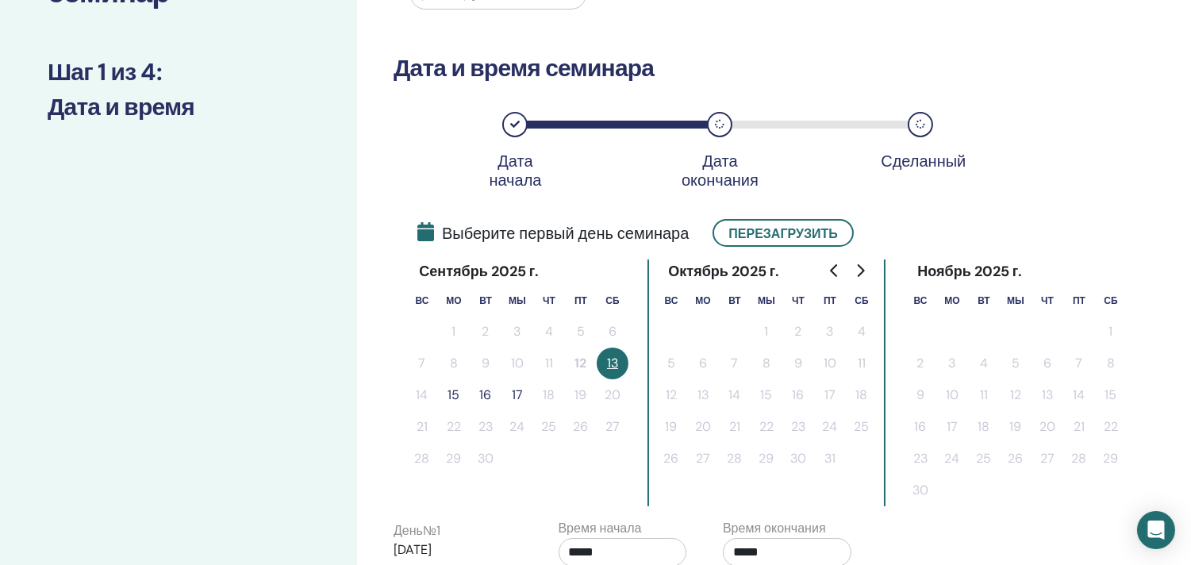
click at [451, 391] on font "15" at bounding box center [454, 395] width 12 height 17
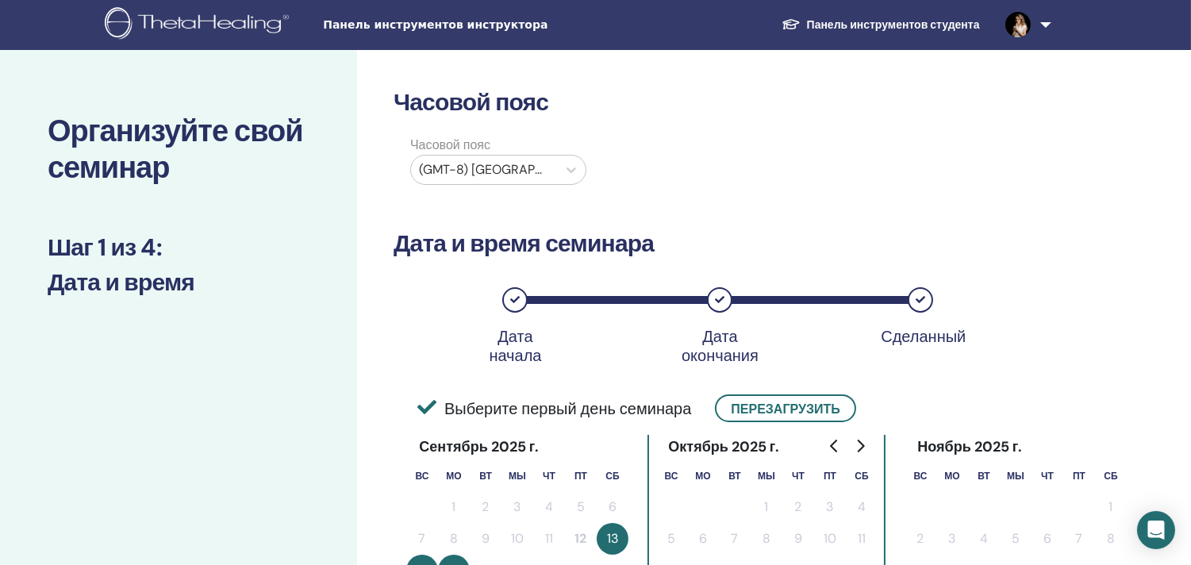
scroll to position [0, 0]
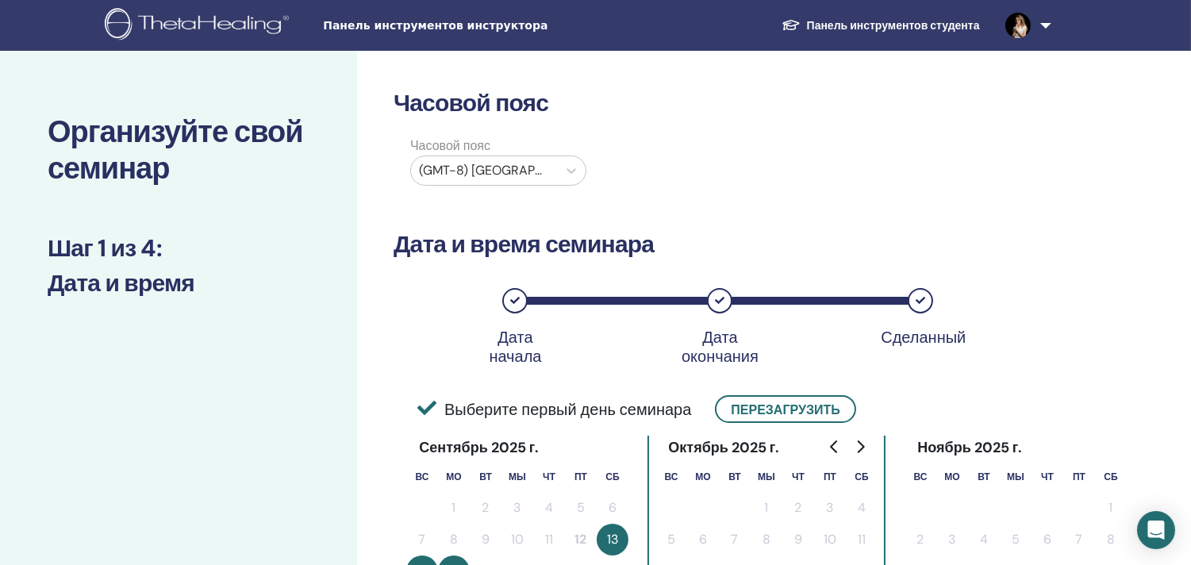
click at [542, 170] on div at bounding box center [484, 171] width 130 height 22
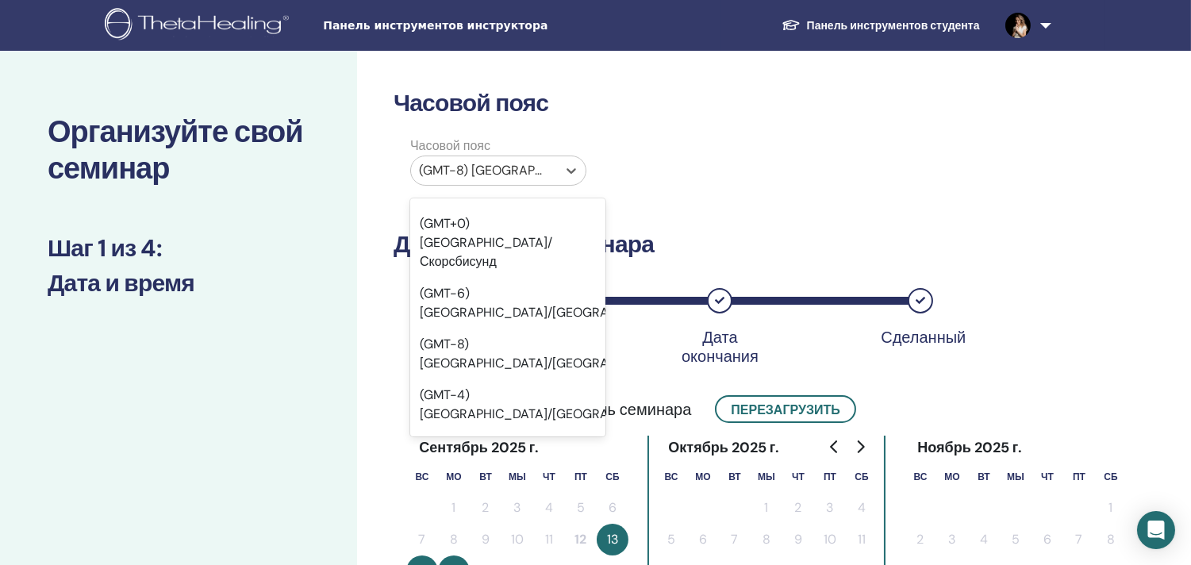
scroll to position [13244, 0]
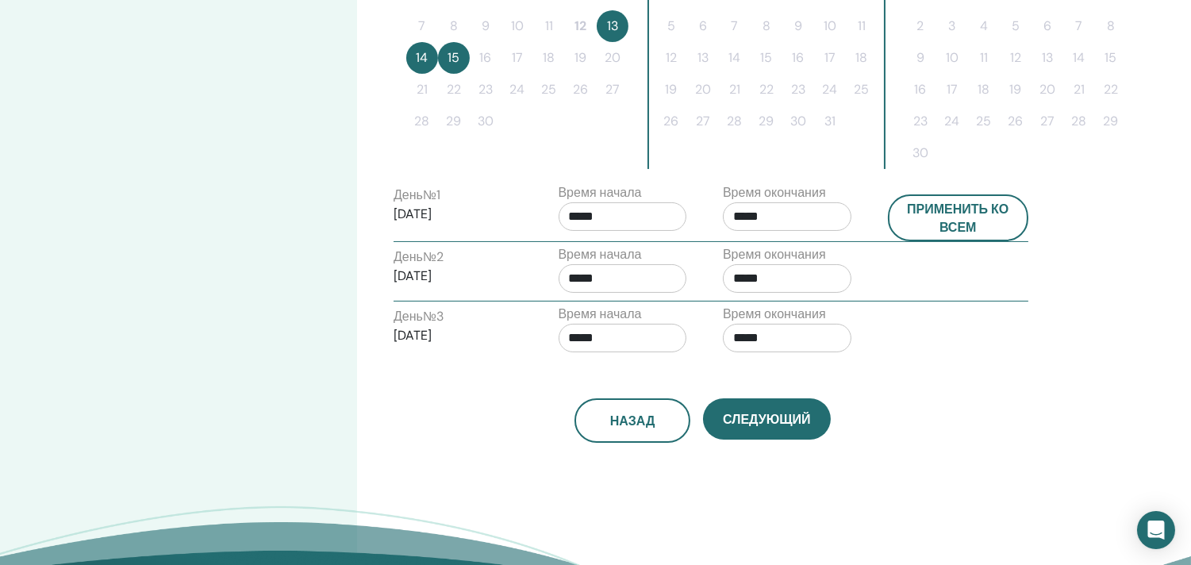
scroll to position [529, 0]
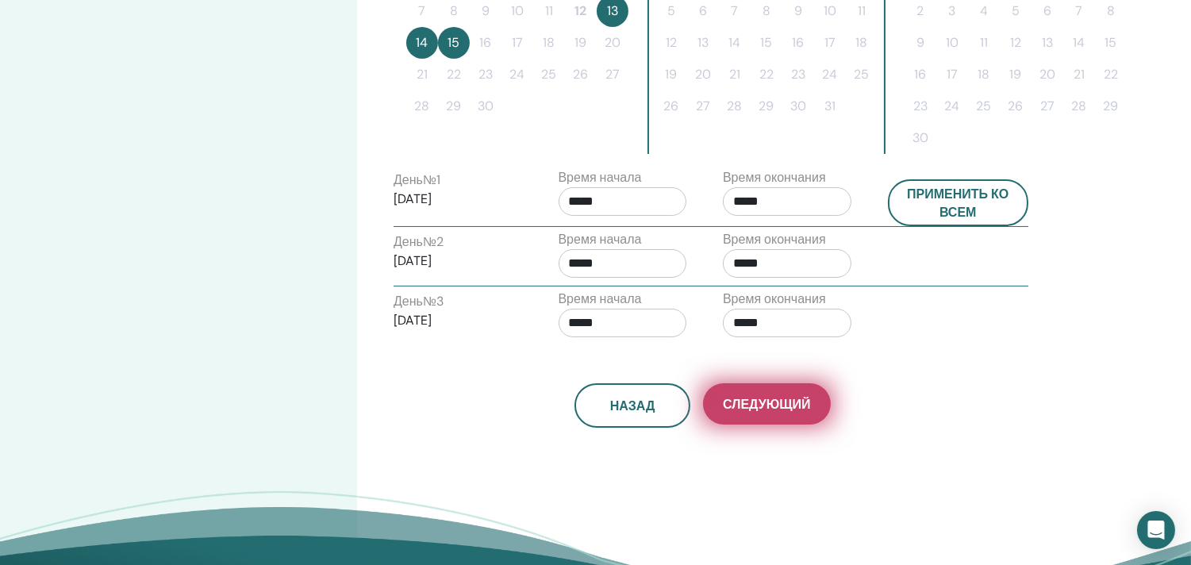
click at [784, 397] on font "Следующий" at bounding box center [766, 404] width 87 height 17
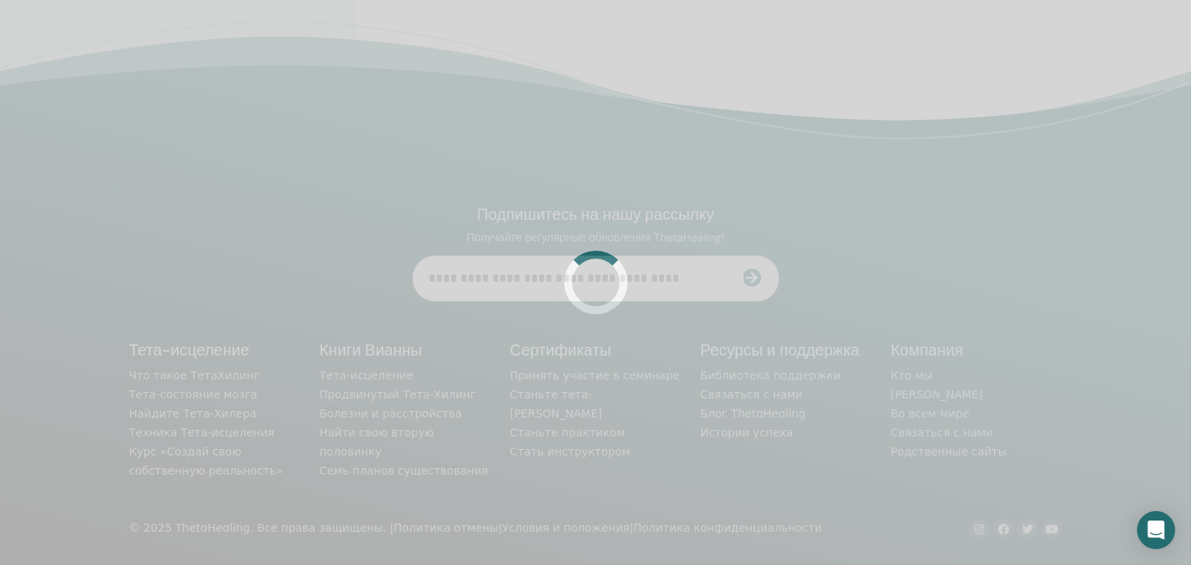
scroll to position [398, 0]
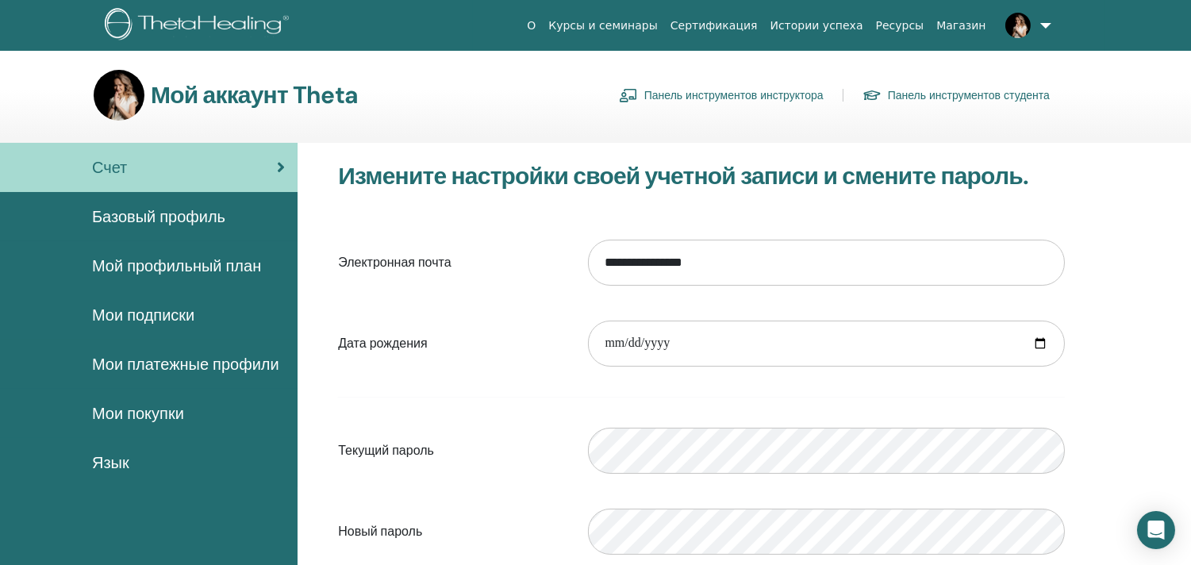
click at [781, 97] on font "Панель инструментов инструктора" at bounding box center [734, 96] width 179 height 14
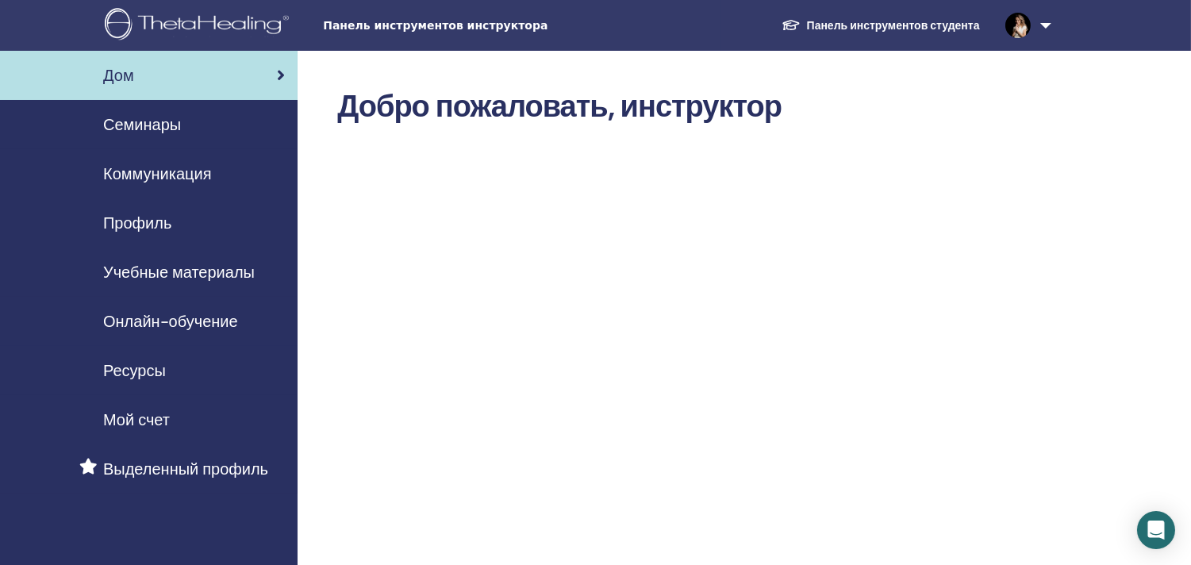
click at [172, 175] on font "Коммуникация" at bounding box center [157, 174] width 108 height 21
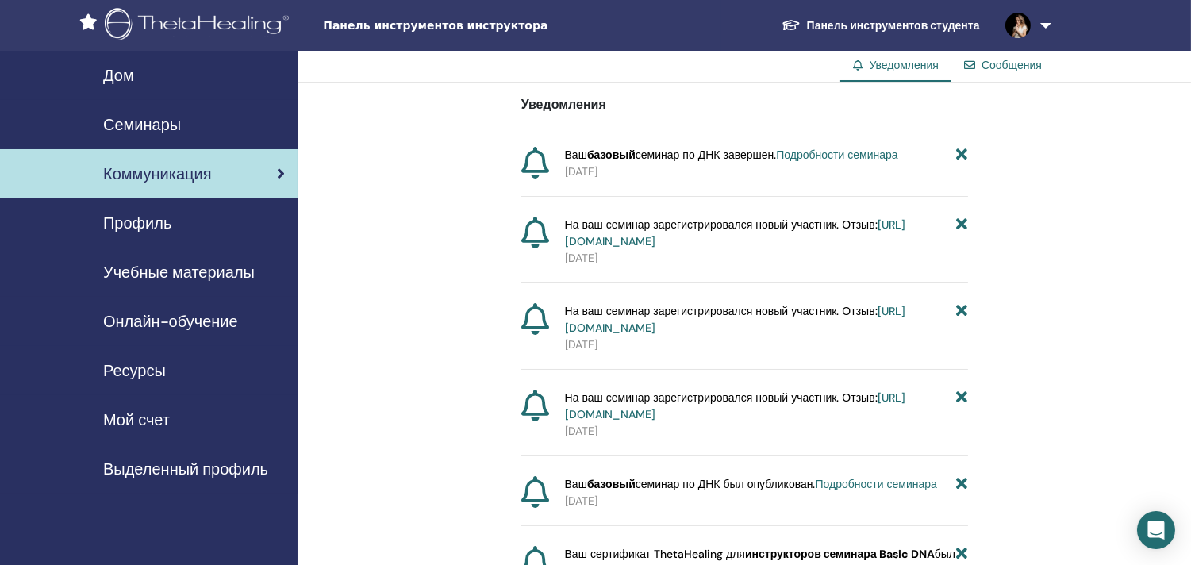
click at [911, 25] on font "Панель инструментов студента" at bounding box center [893, 25] width 173 height 14
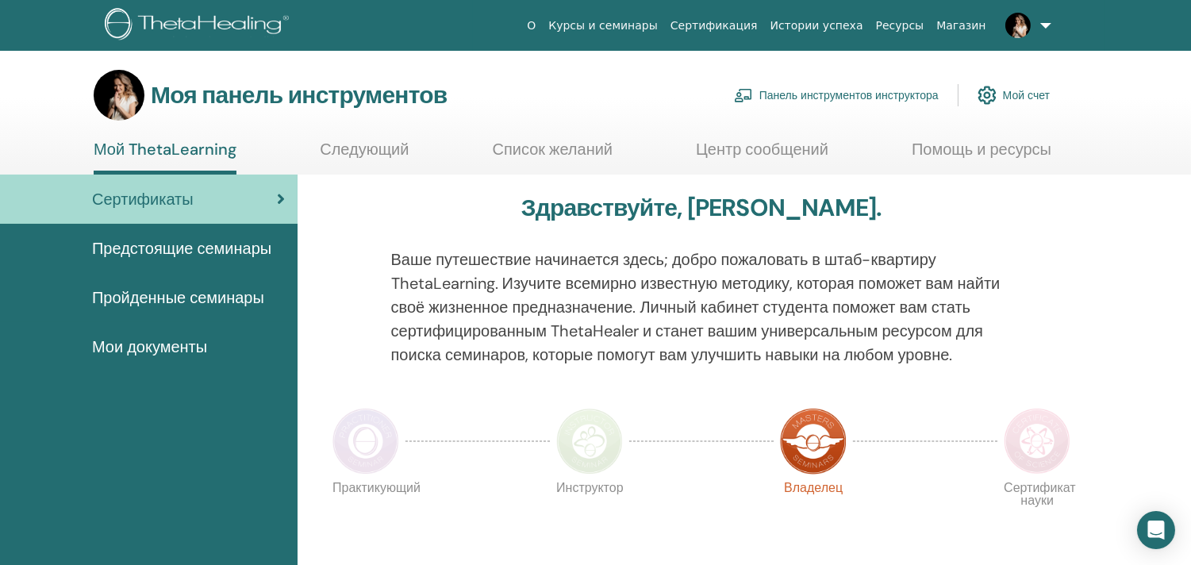
click at [885, 91] on font "Панель инструментов инструктора" at bounding box center [849, 96] width 179 height 14
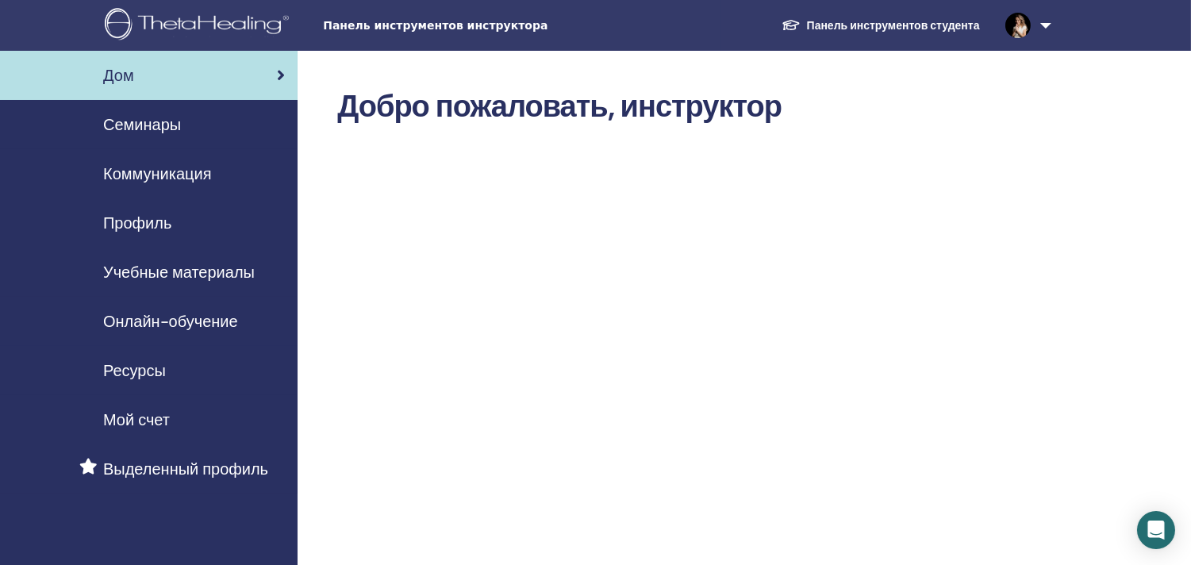
click at [159, 122] on font "Семинары" at bounding box center [142, 124] width 78 height 21
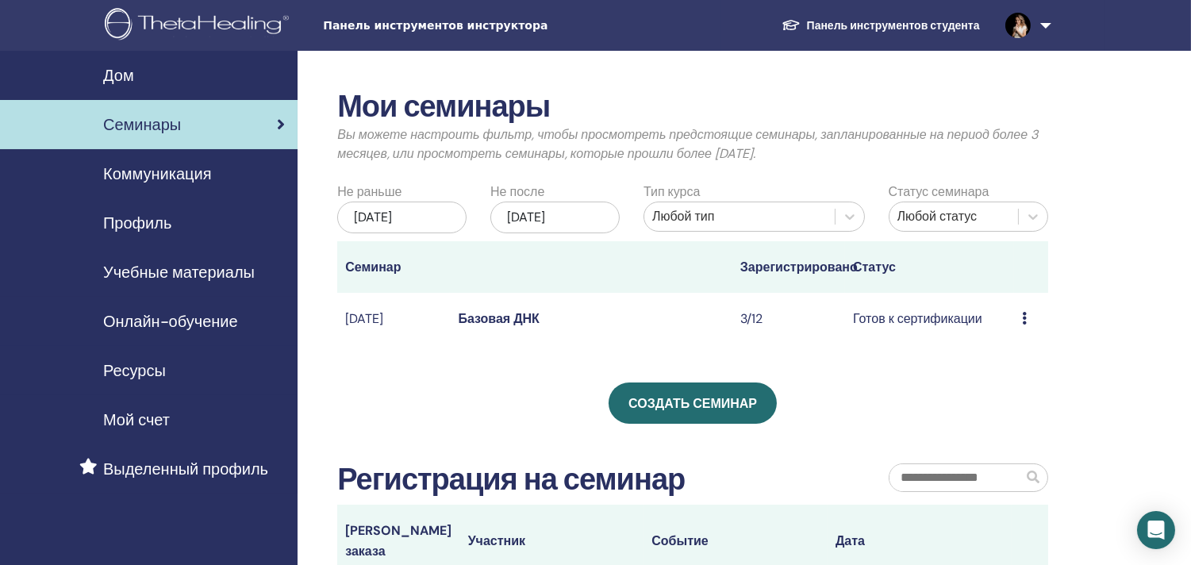
click at [1025, 325] on icon at bounding box center [1024, 318] width 5 height 13
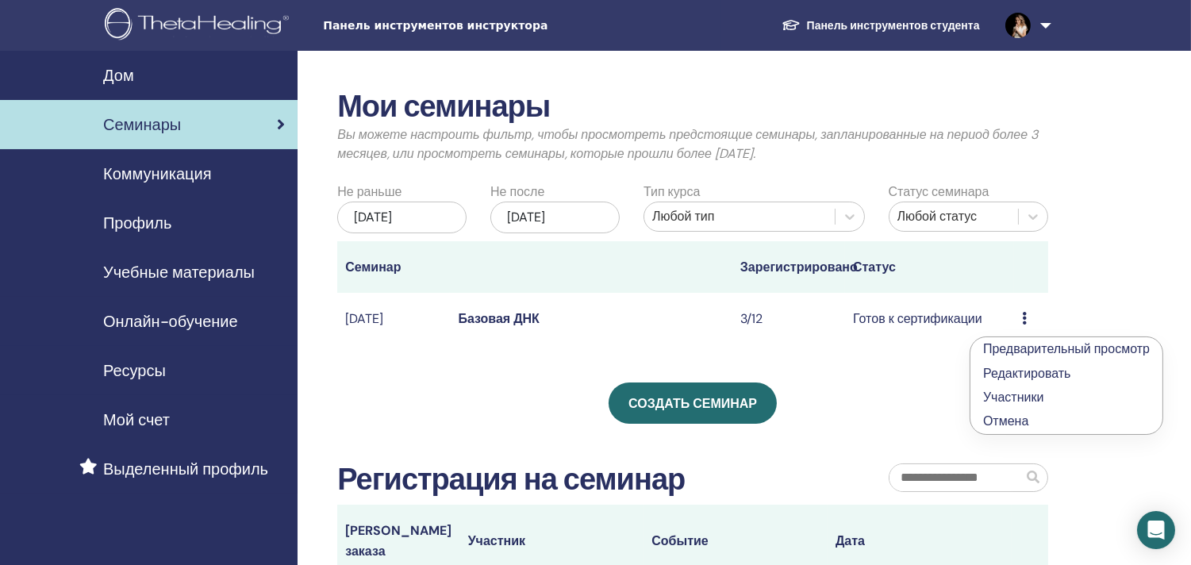
click at [1020, 394] on font "Участники" at bounding box center [1013, 397] width 60 height 17
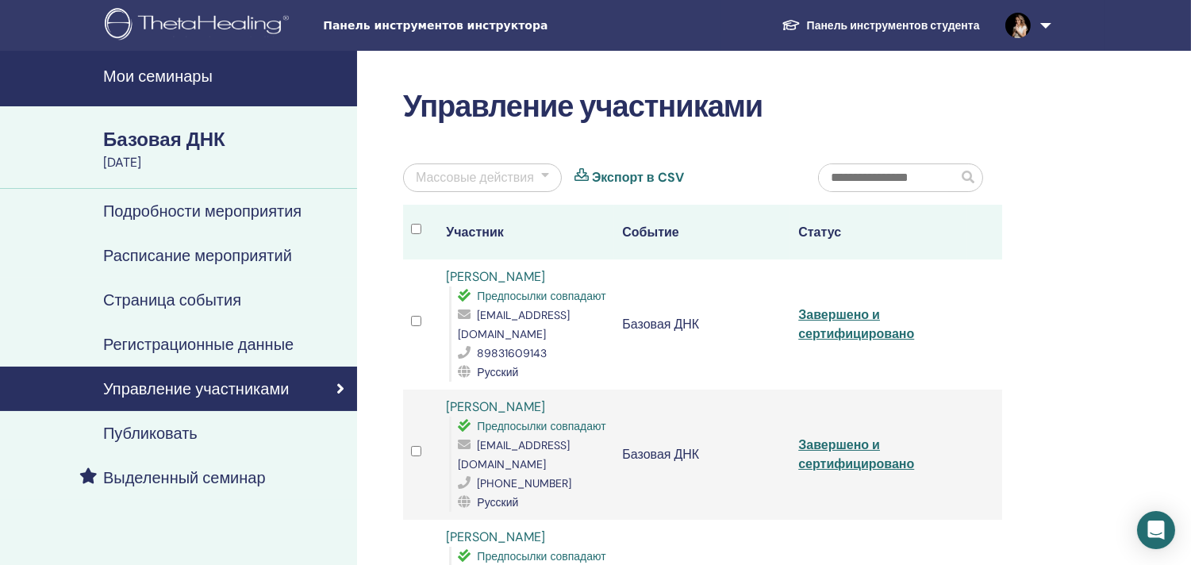
click at [139, 73] on font "Мои семинары" at bounding box center [158, 76] width 110 height 21
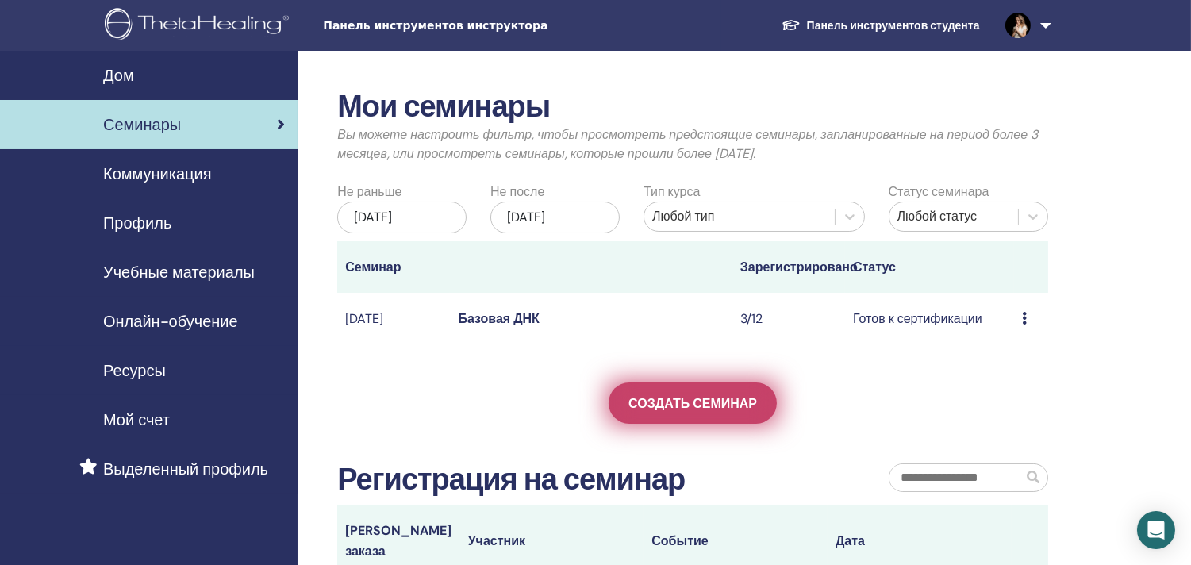
click at [696, 412] on font "Создать семинар" at bounding box center [693, 403] width 129 height 17
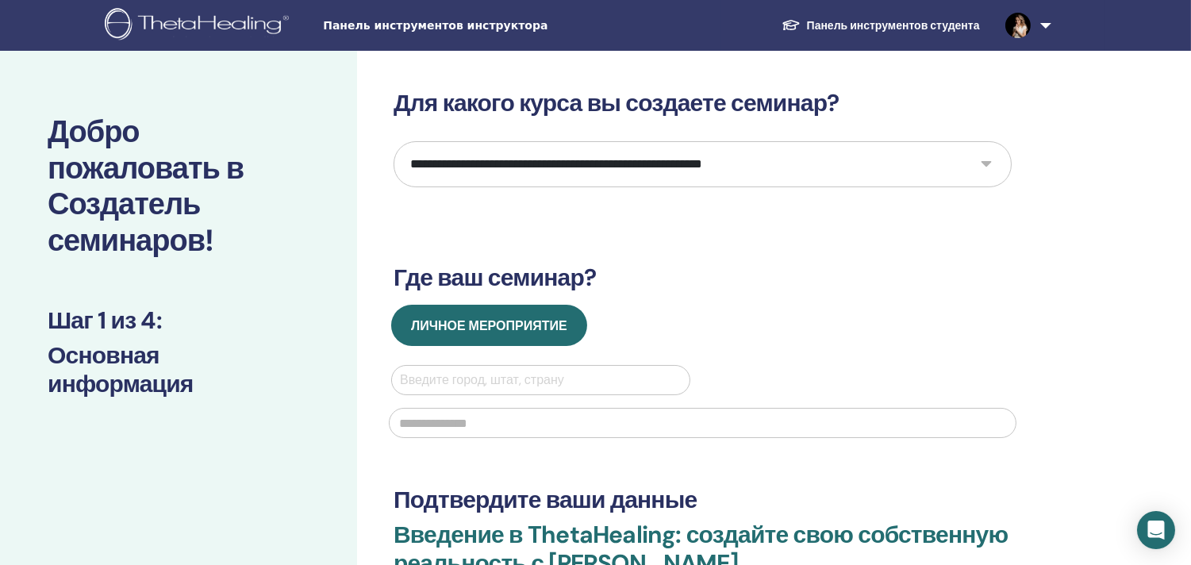
click at [616, 161] on select "**********" at bounding box center [703, 164] width 618 height 46
select select "*"
click at [394, 141] on select "**********" at bounding box center [703, 164] width 618 height 46
click at [480, 371] on div at bounding box center [541, 380] width 282 height 22
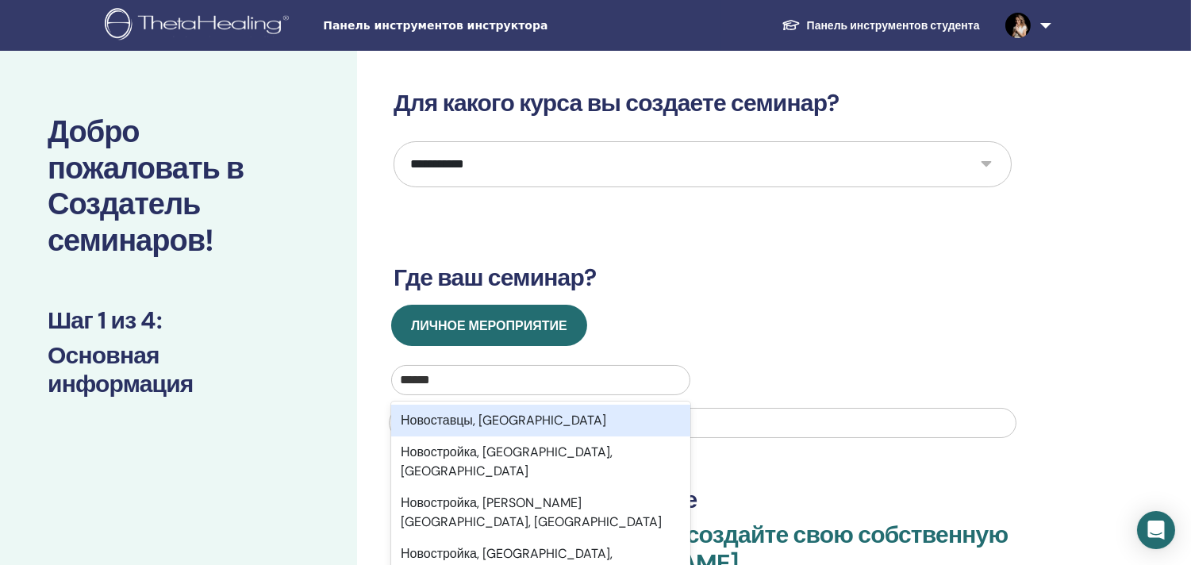
type input "*****"
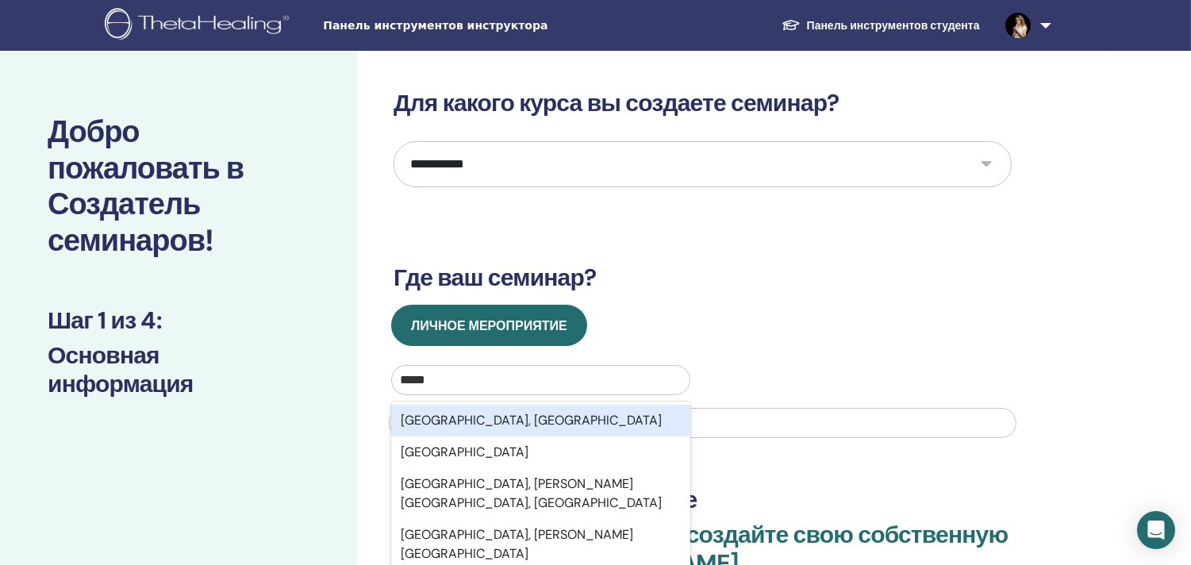
click at [487, 425] on font "[GEOGRAPHIC_DATA], [GEOGRAPHIC_DATA]" at bounding box center [531, 420] width 261 height 17
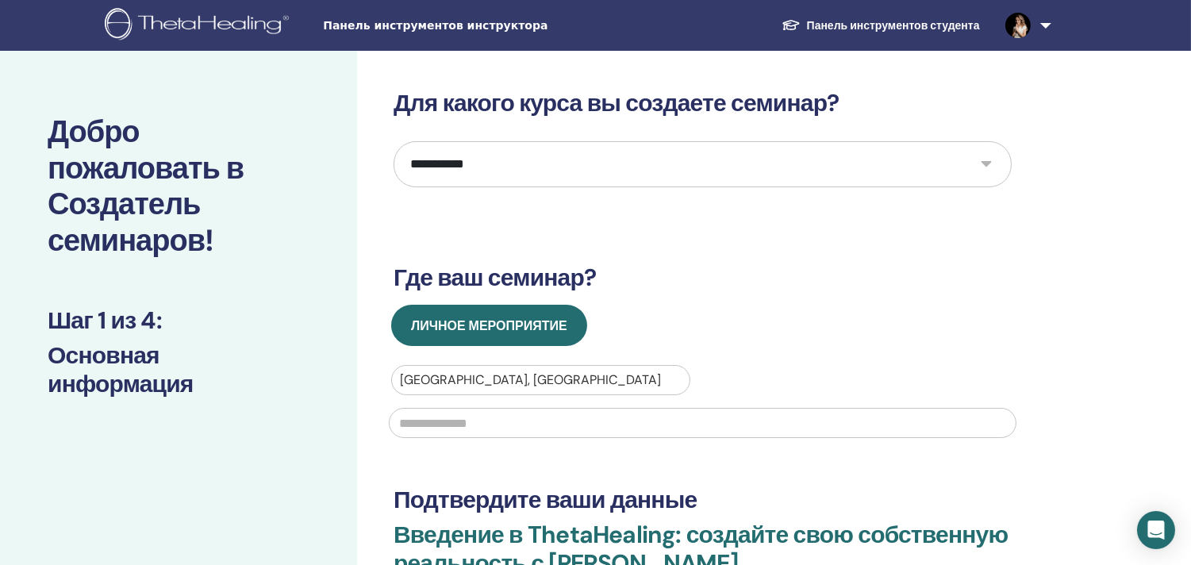
click at [487, 425] on input "text" at bounding box center [703, 423] width 628 height 30
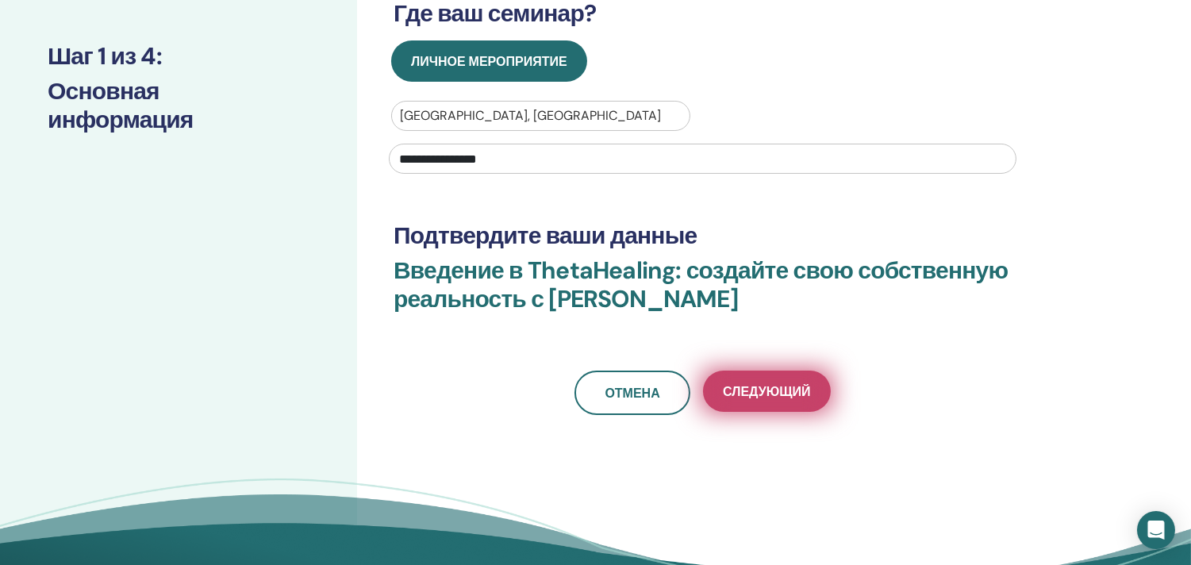
type input "**********"
click at [775, 395] on font "Следующий" at bounding box center [766, 391] width 87 height 17
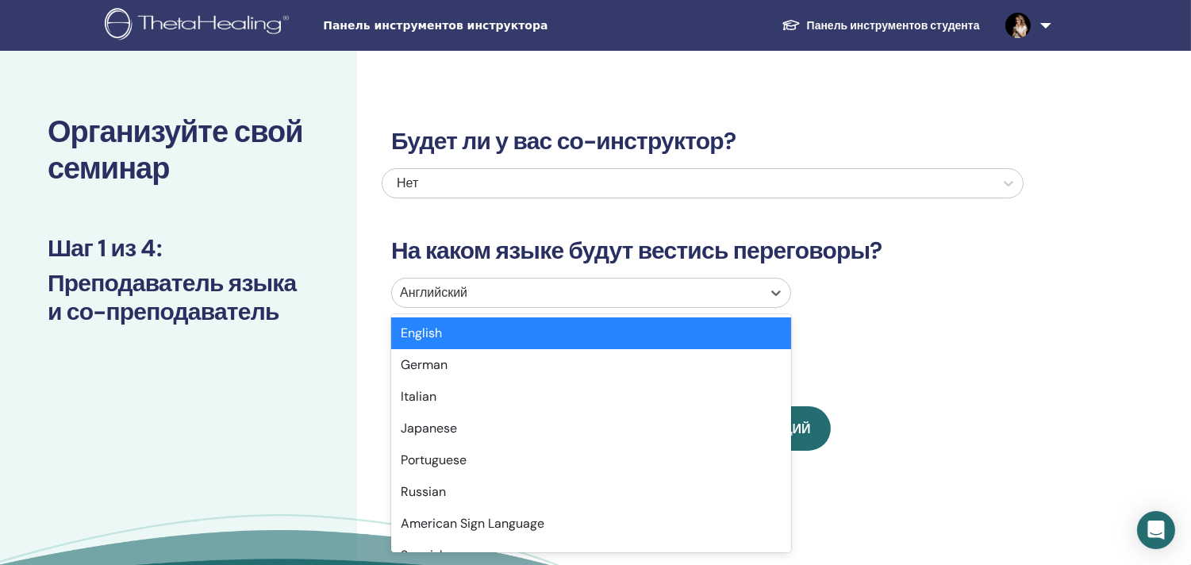
click at [668, 291] on div at bounding box center [577, 293] width 354 height 22
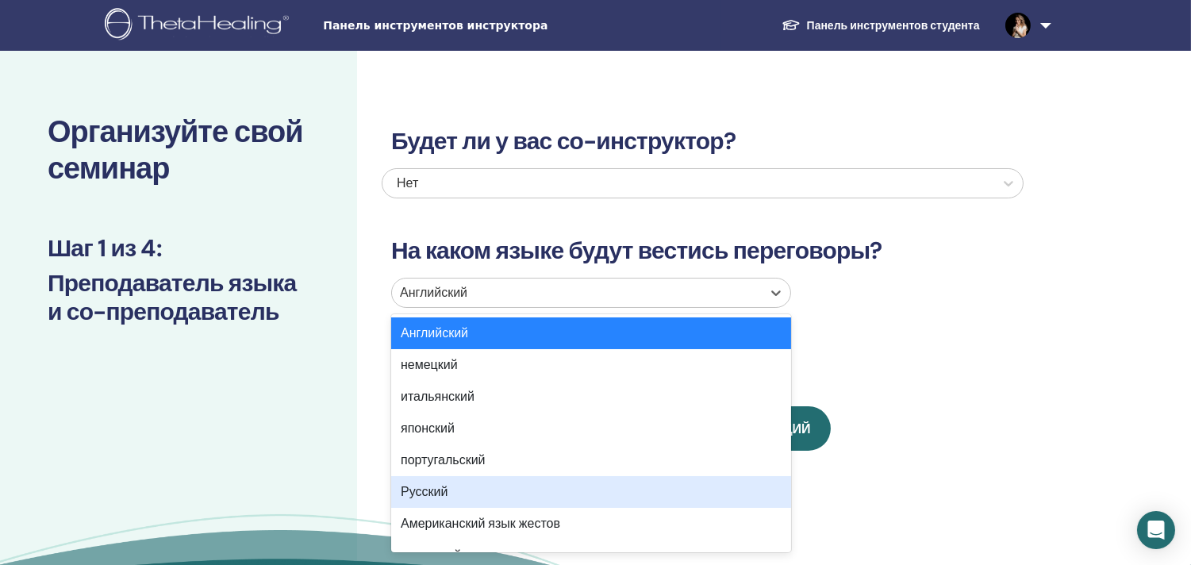
click at [454, 485] on div "Русский" at bounding box center [591, 492] width 400 height 32
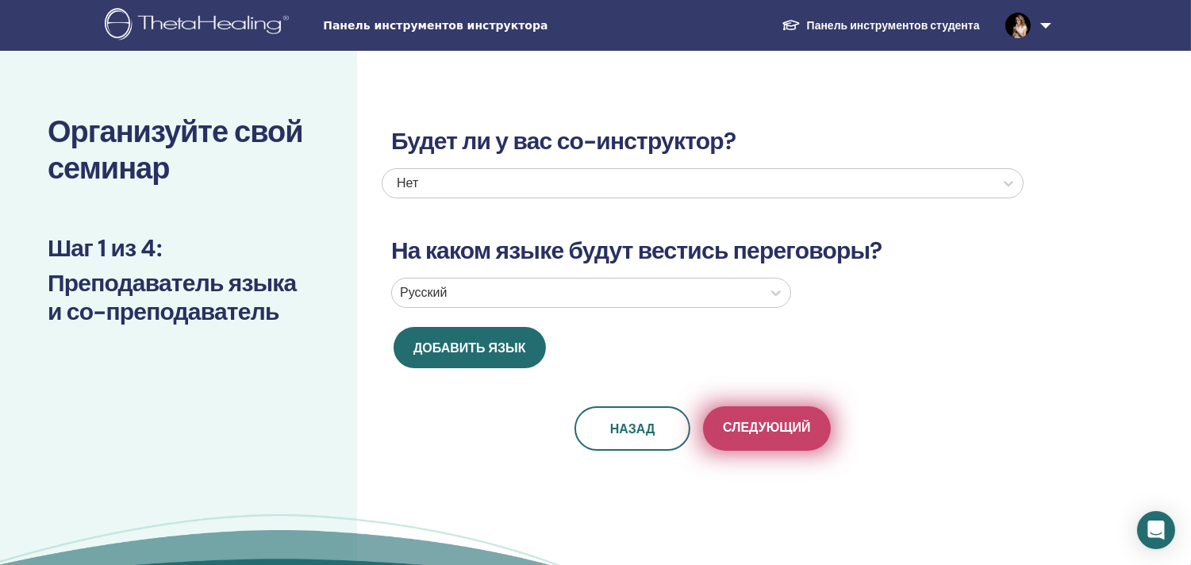
click at [770, 430] on font "Следующий" at bounding box center [766, 427] width 87 height 17
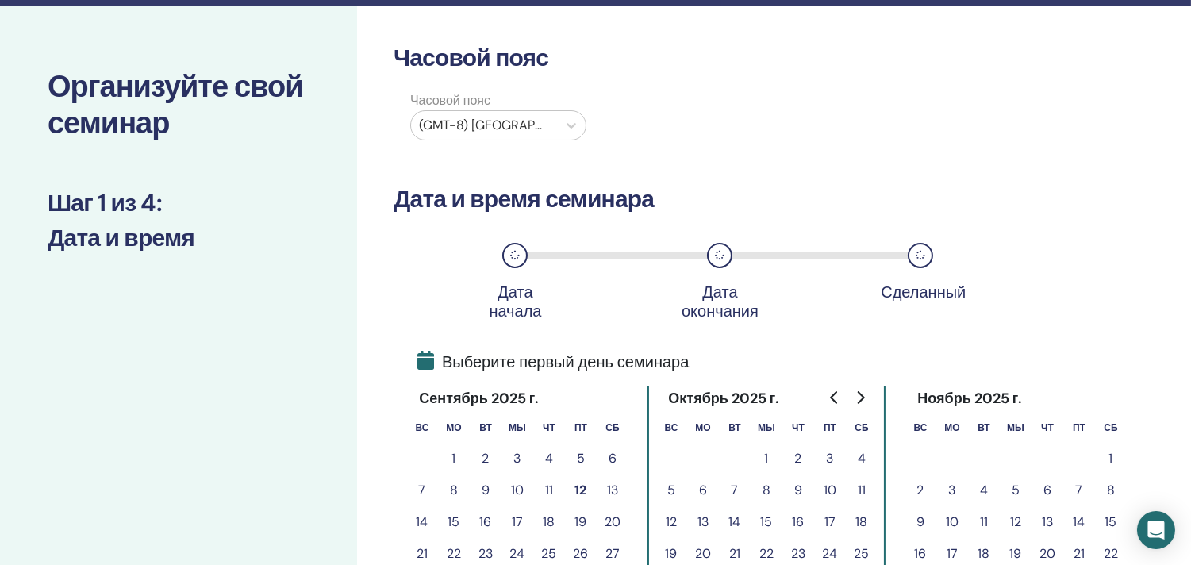
scroll to position [88, 0]
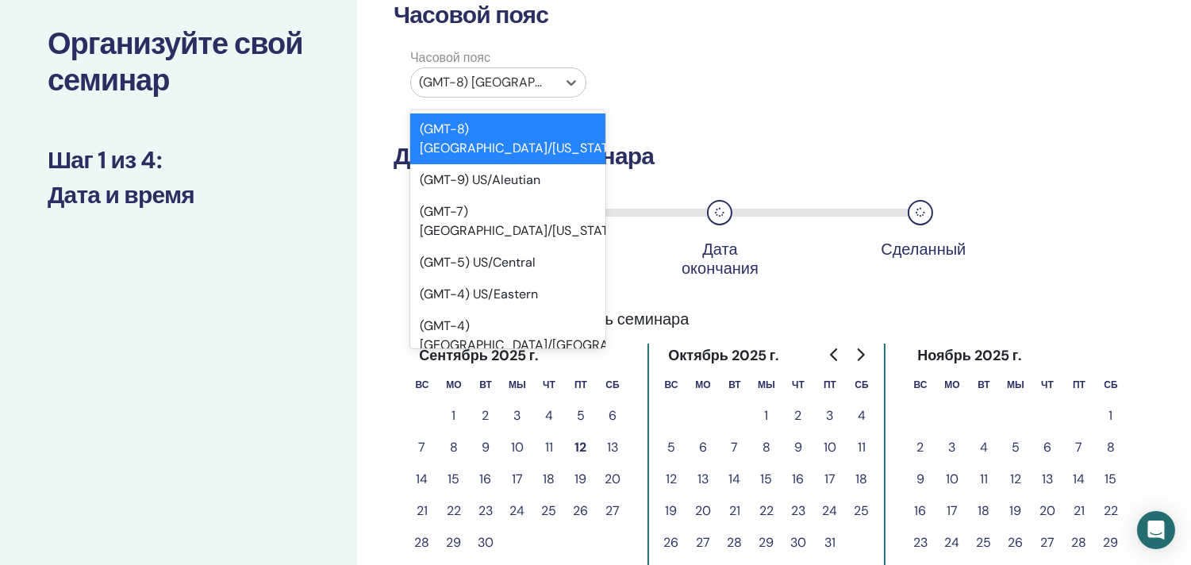
click at [544, 78] on div at bounding box center [484, 82] width 130 height 22
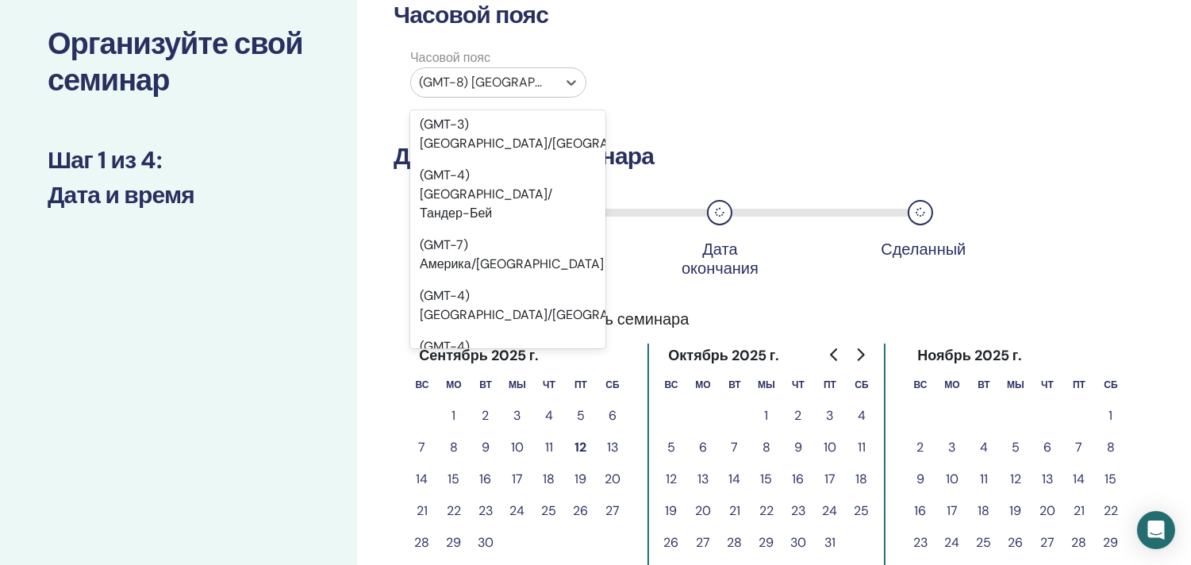
scroll to position [13313, 0]
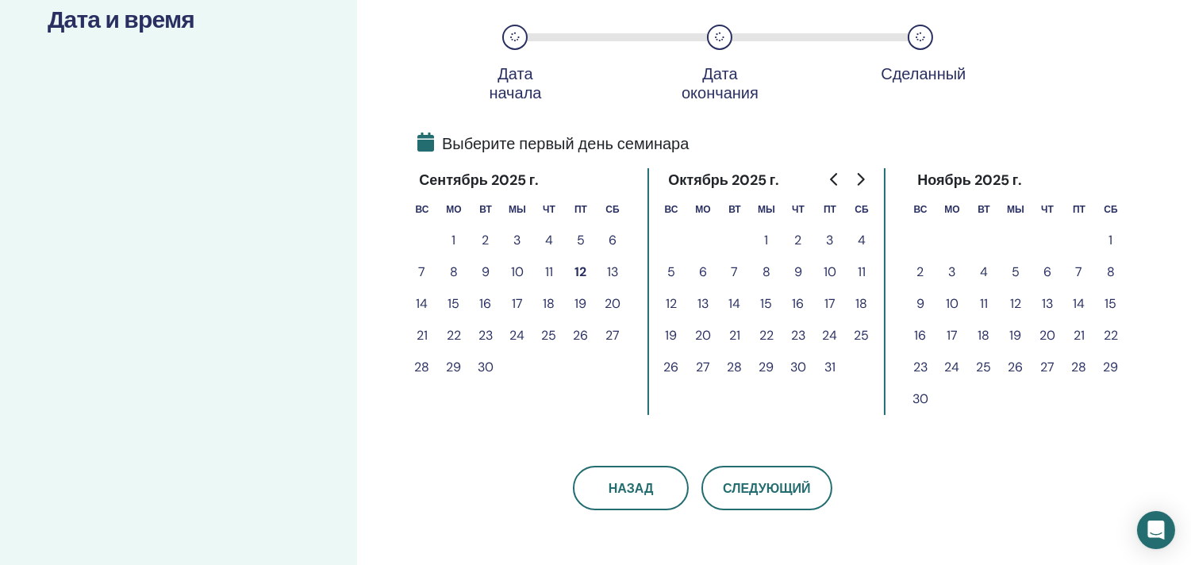
scroll to position [264, 0]
click at [613, 265] on font "13" at bounding box center [612, 271] width 11 height 17
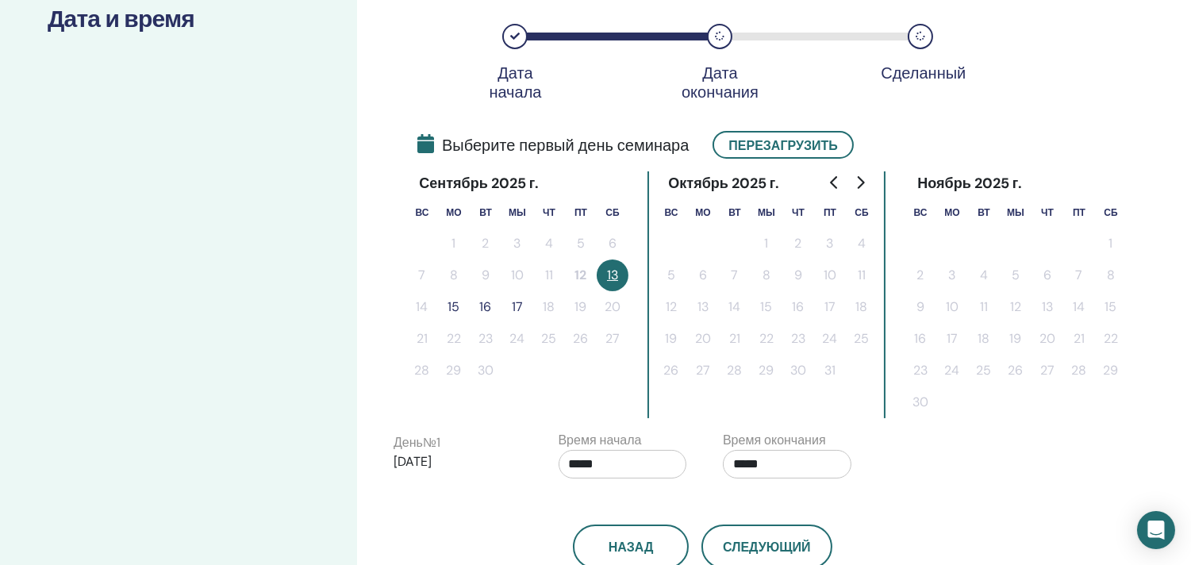
click at [455, 302] on font "15" at bounding box center [454, 306] width 12 height 17
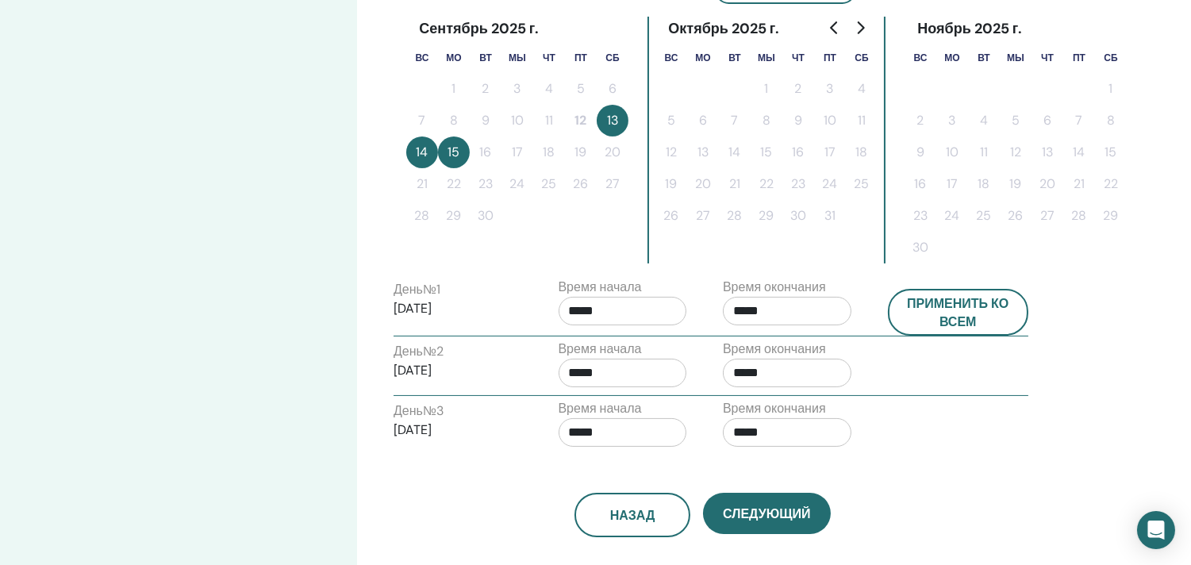
scroll to position [441, 0]
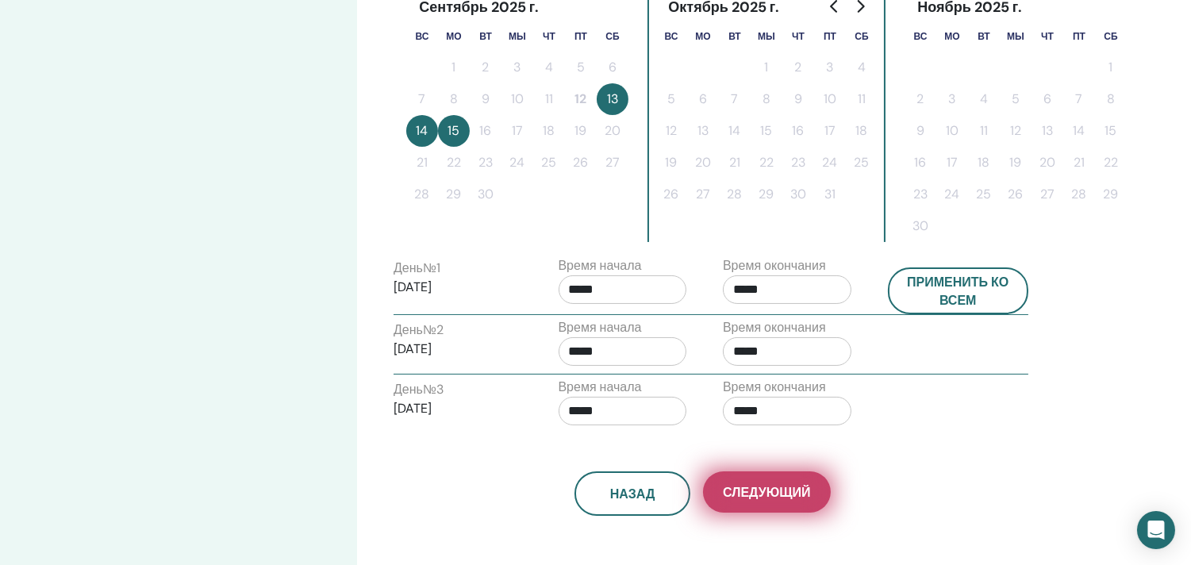
click at [768, 486] on font "Следующий" at bounding box center [766, 492] width 87 height 17
